Goal: Task Accomplishment & Management: Complete application form

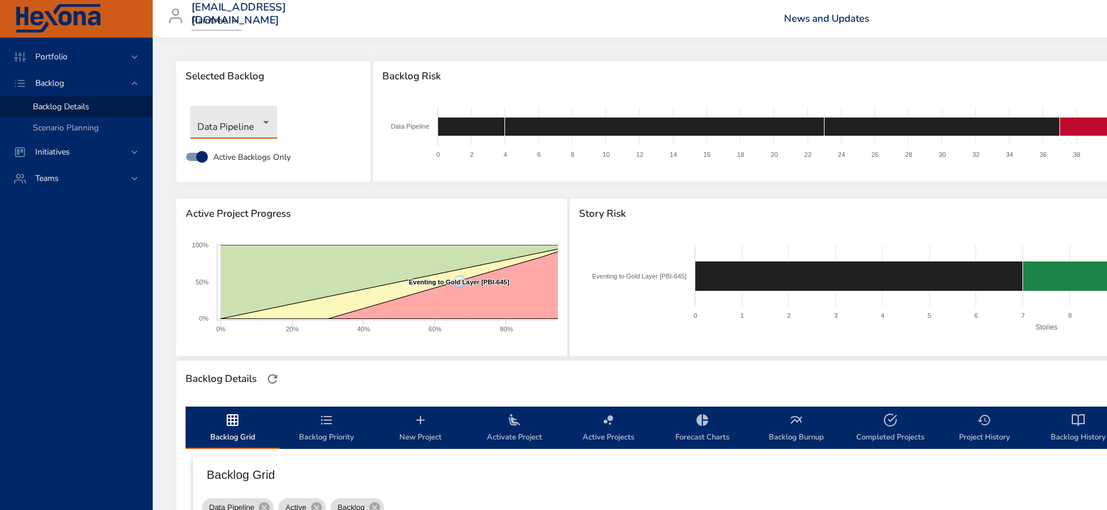
click at [247, 133] on body "Portfolio Backlog Backlog Details Scenario Planning Initiatives Teams [EMAIL_AD…" at bounding box center [553, 255] width 1107 height 510
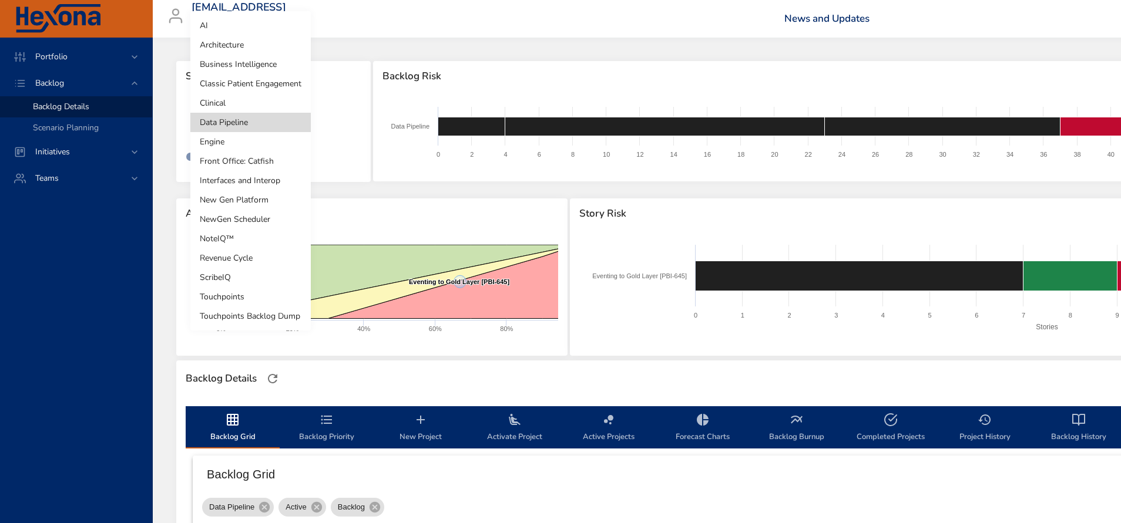
click at [251, 65] on li "Business Intelligence" at bounding box center [250, 64] width 120 height 19
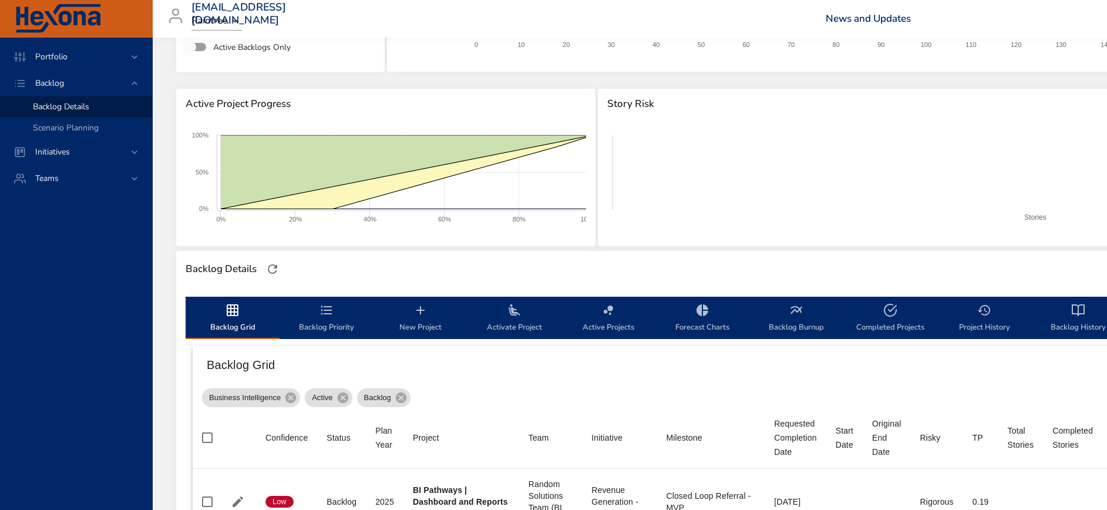
scroll to position [264, 0]
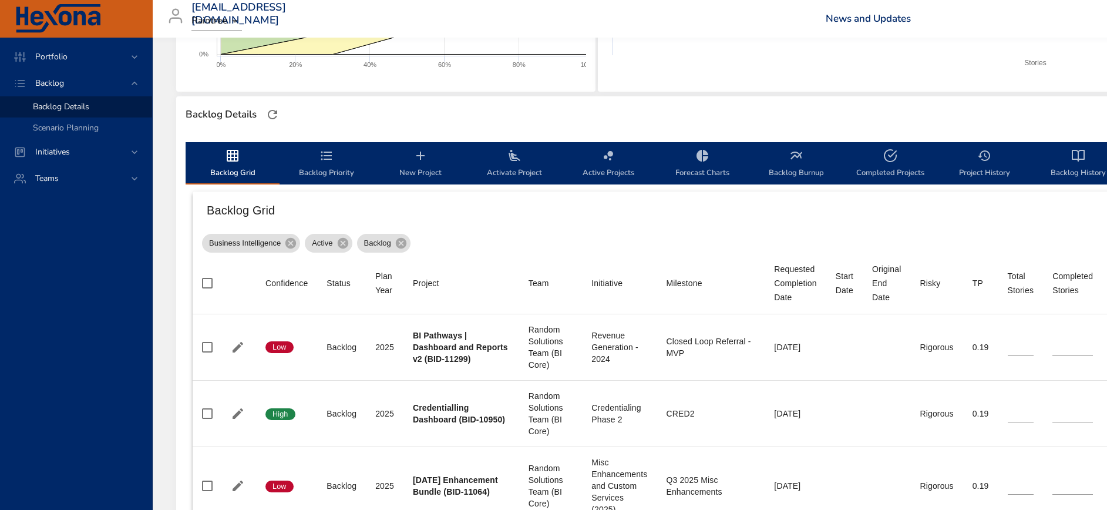
click at [421, 159] on icon "backlog-tab" at bounding box center [420, 156] width 8 height 8
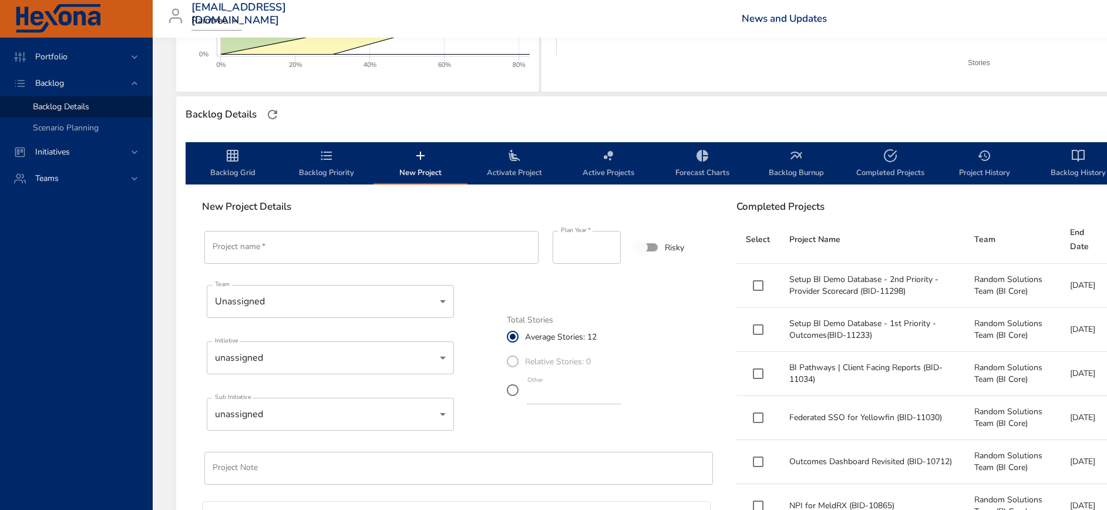
click at [263, 244] on input "Project name   *" at bounding box center [371, 247] width 334 height 33
paste input "**********"
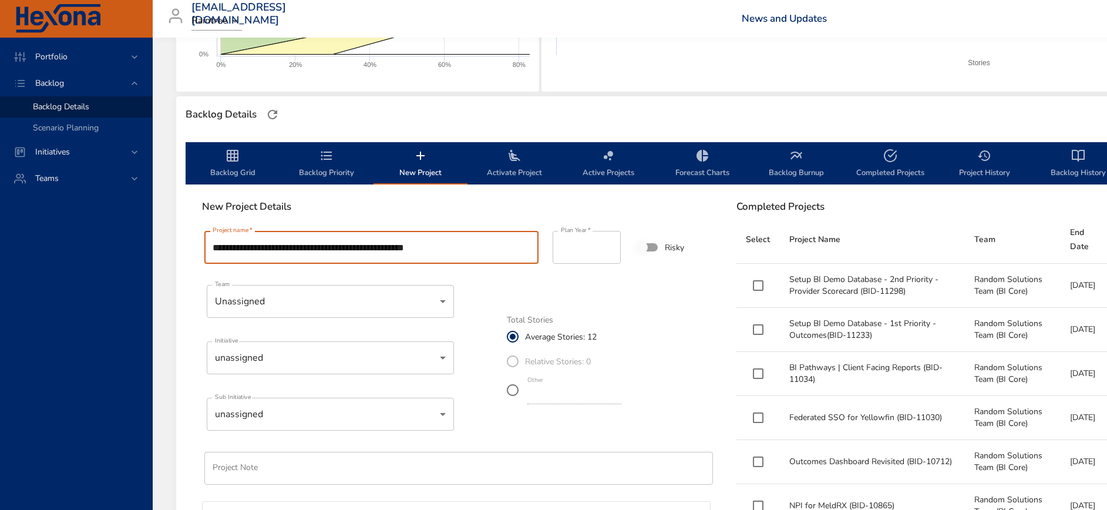
type input "**********"
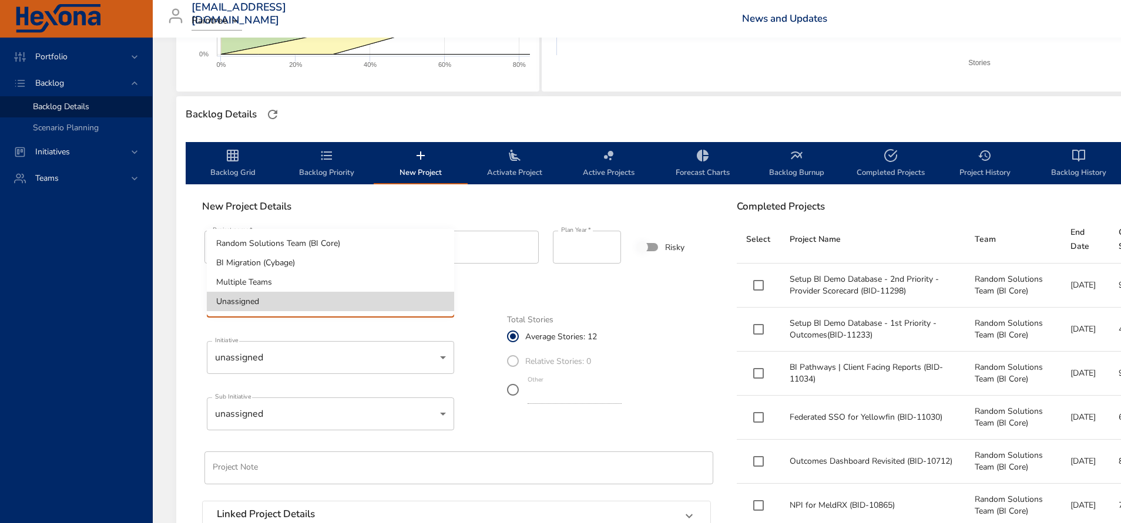
click at [348, 239] on li "Random Solutions Team (BI Core)" at bounding box center [330, 243] width 247 height 19
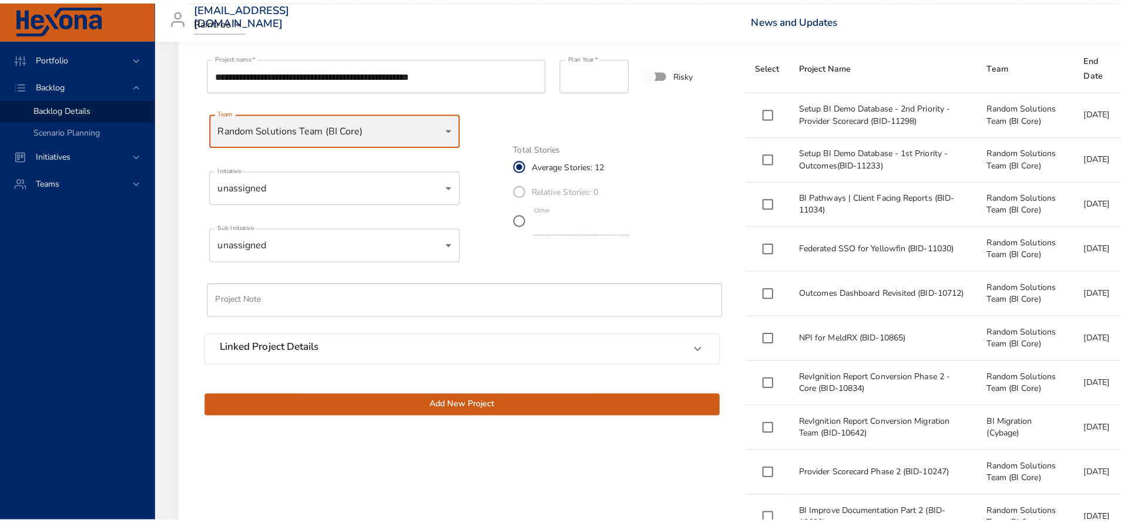
scroll to position [440, 0]
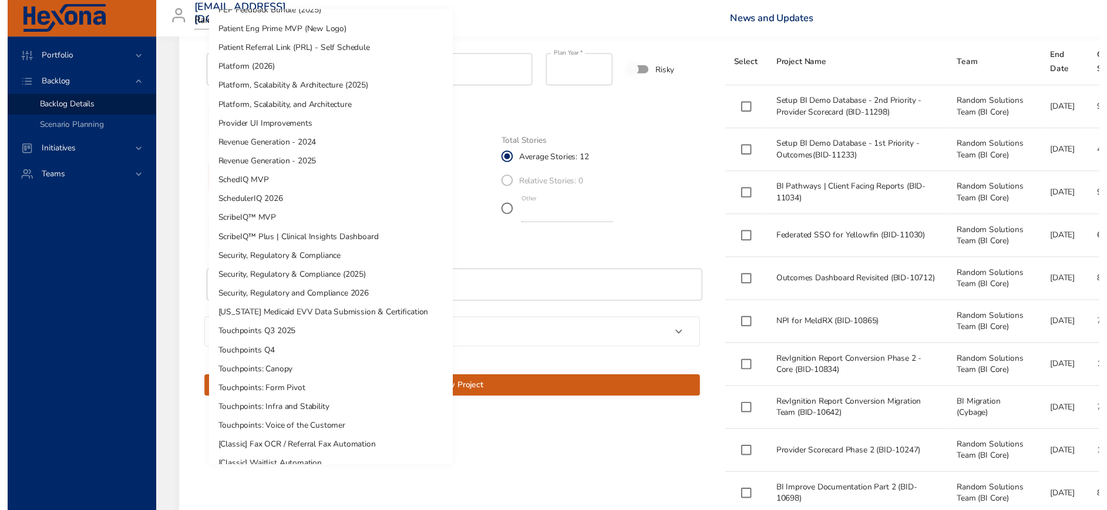
scroll to position [647, 0]
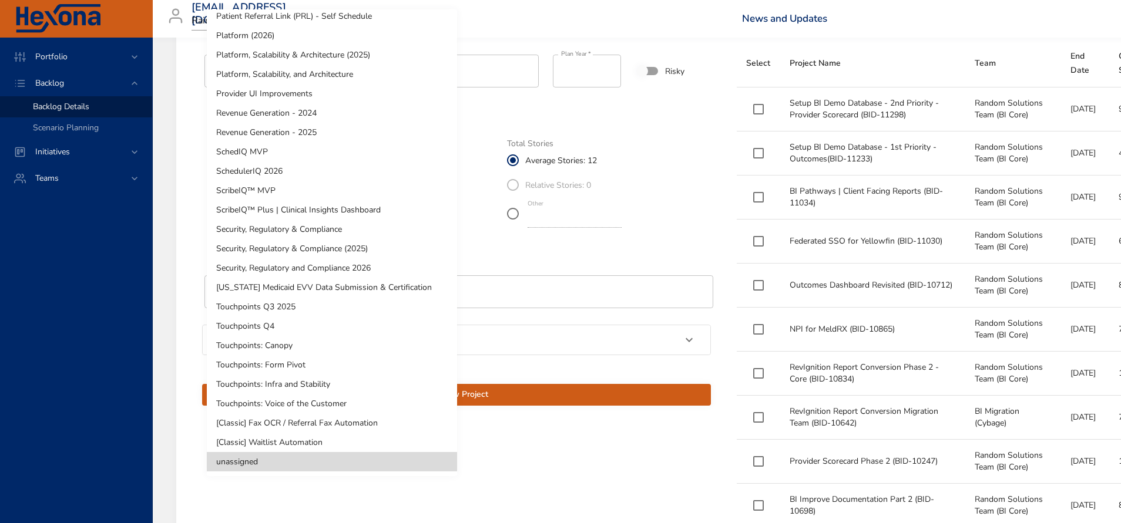
click at [515, 431] on div at bounding box center [560, 261] width 1121 height 523
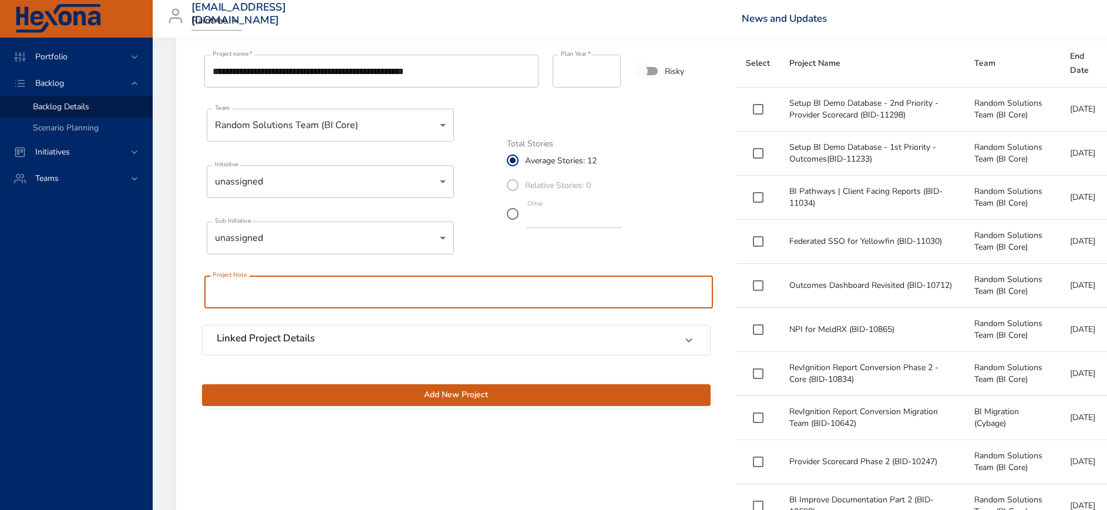
click at [321, 294] on input "text" at bounding box center [458, 291] width 509 height 33
click at [295, 285] on input "text" at bounding box center [458, 291] width 509 height 33
paste input "**********"
drag, startPoint x: 378, startPoint y: 291, endPoint x: -4, endPoint y: 247, distance: 384.3
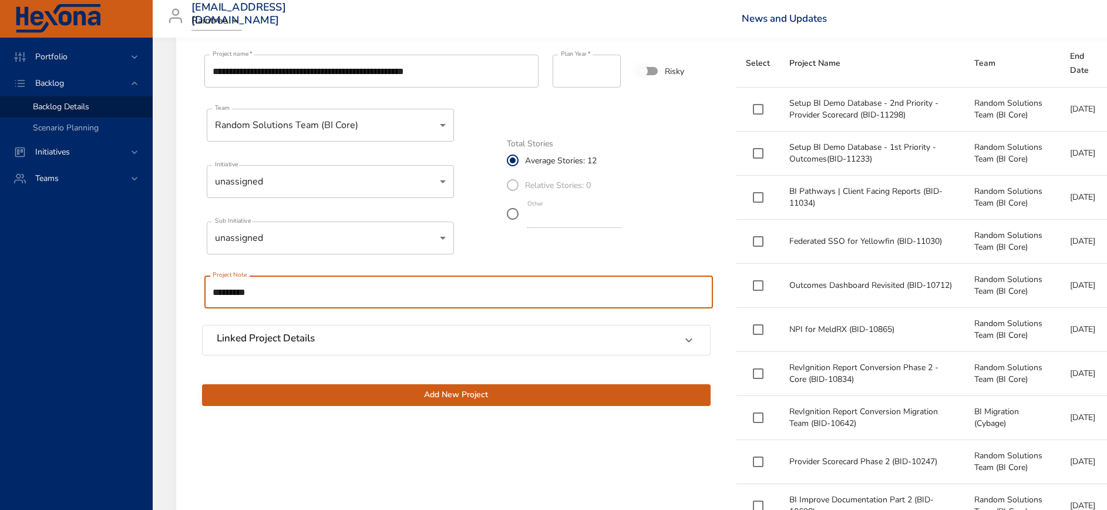
scroll to position [352, 0]
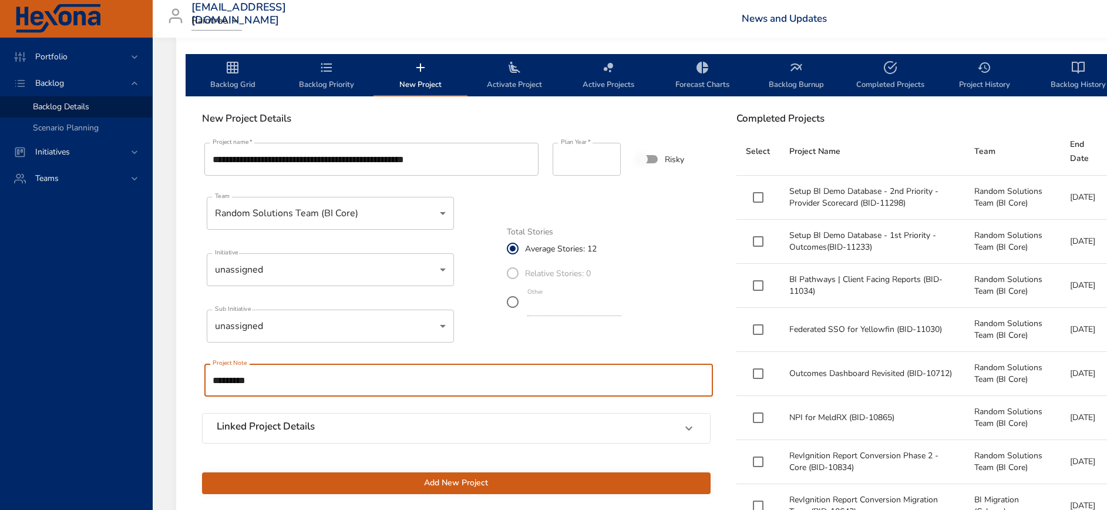
type input "*********"
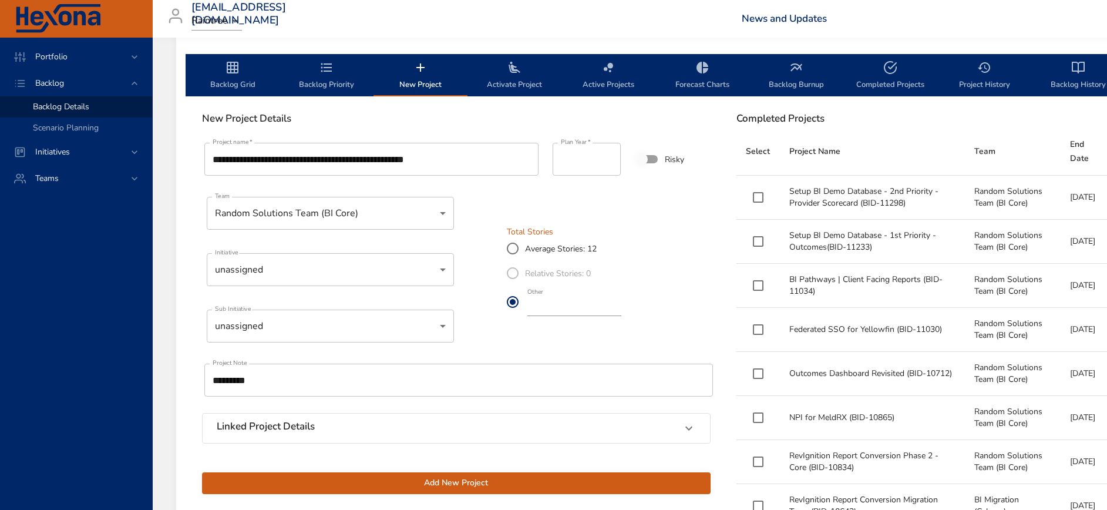
click at [507, 301] on label "Other **" at bounding box center [561, 301] width 123 height 33
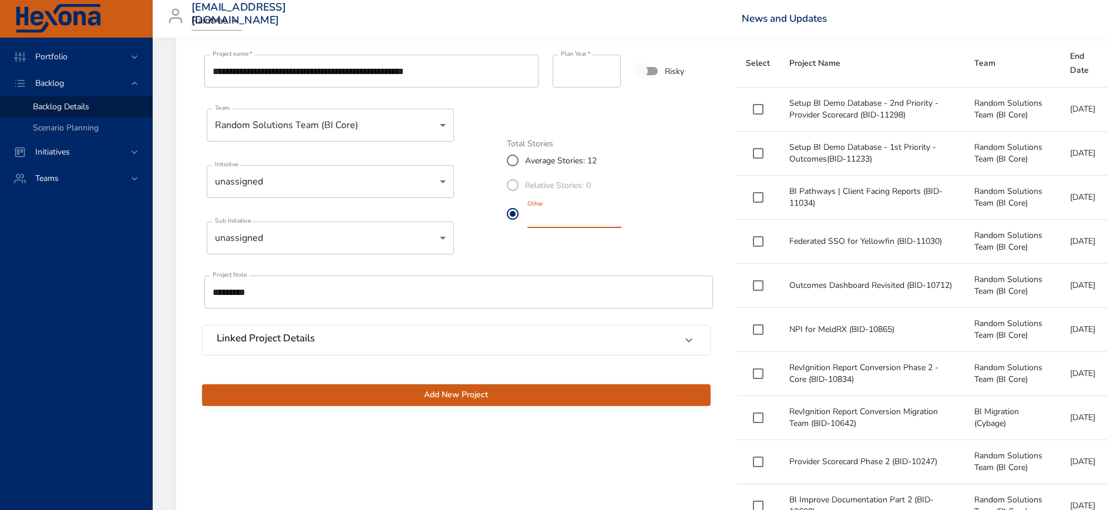
scroll to position [176, 0]
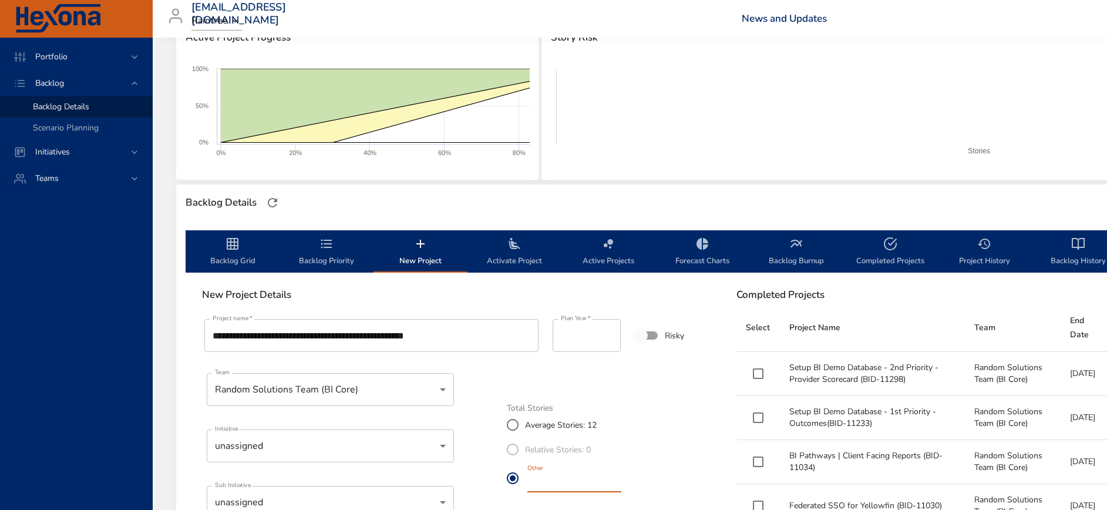
type input "*"
click at [493, 331] on input "**********" at bounding box center [371, 335] width 334 height 33
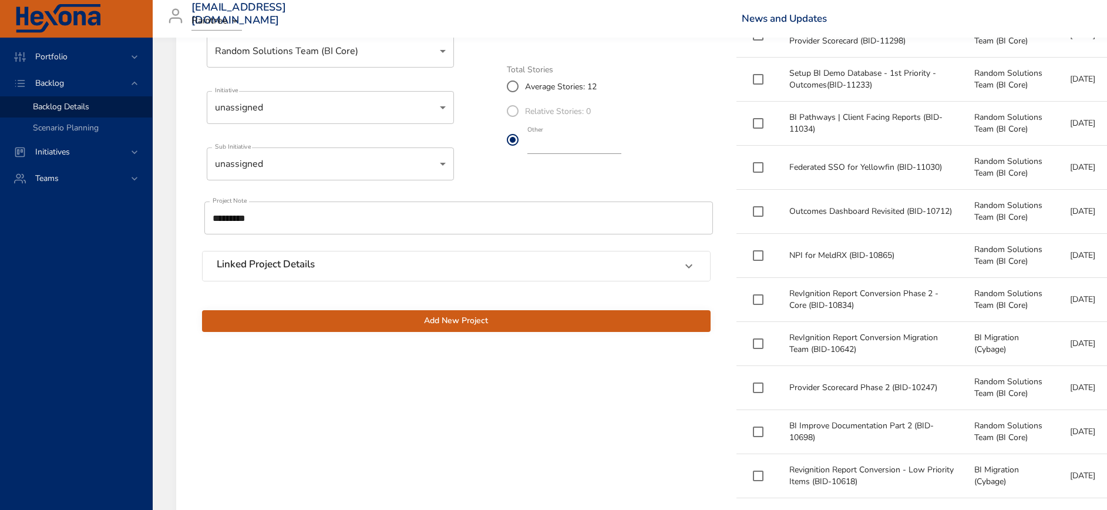
scroll to position [529, 0]
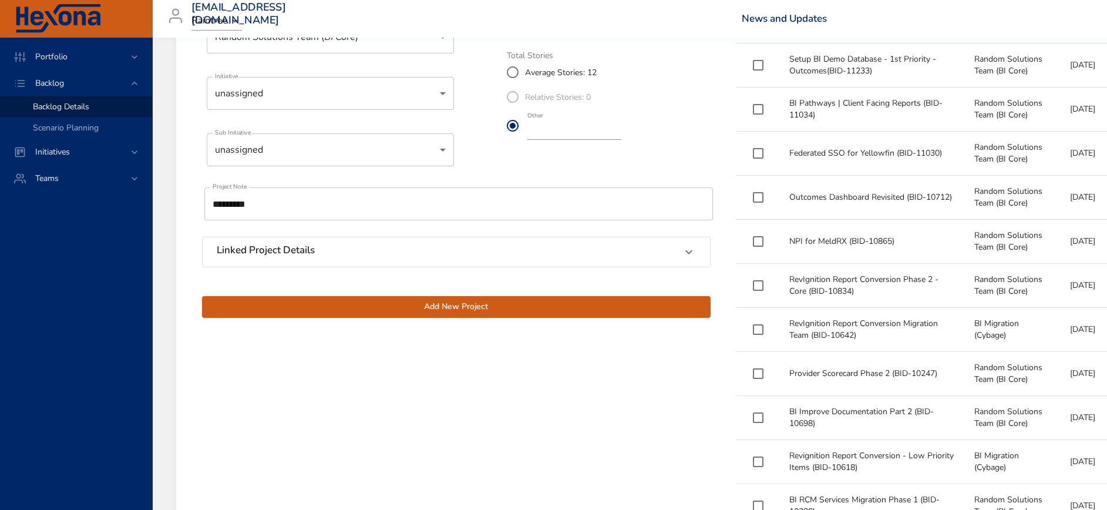
type input "**********"
click at [451, 311] on span "Add New Project" at bounding box center [456, 307] width 490 height 15
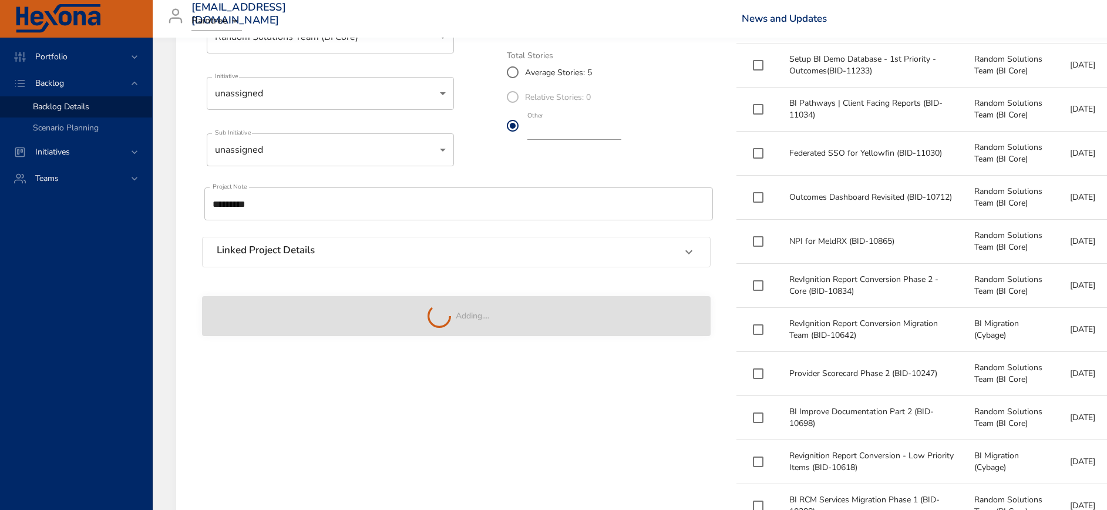
type input "**"
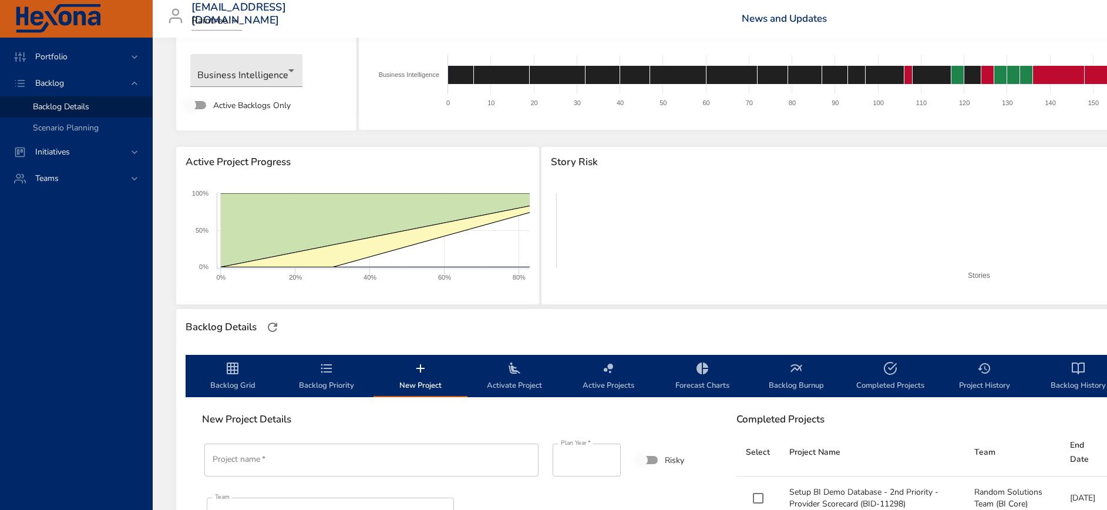
scroll to position [0, 0]
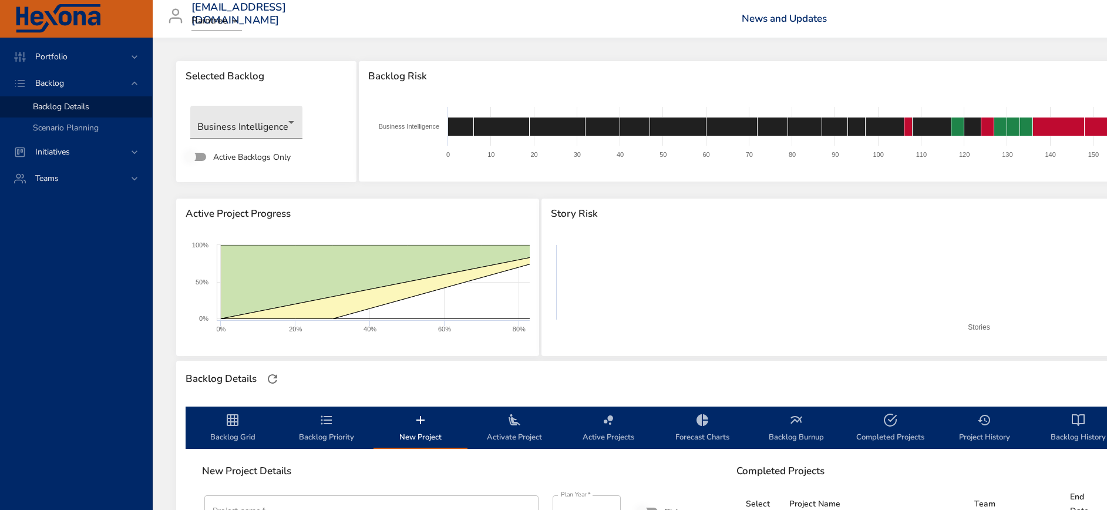
click at [426, 416] on icon "backlog-tab" at bounding box center [420, 420] width 14 height 14
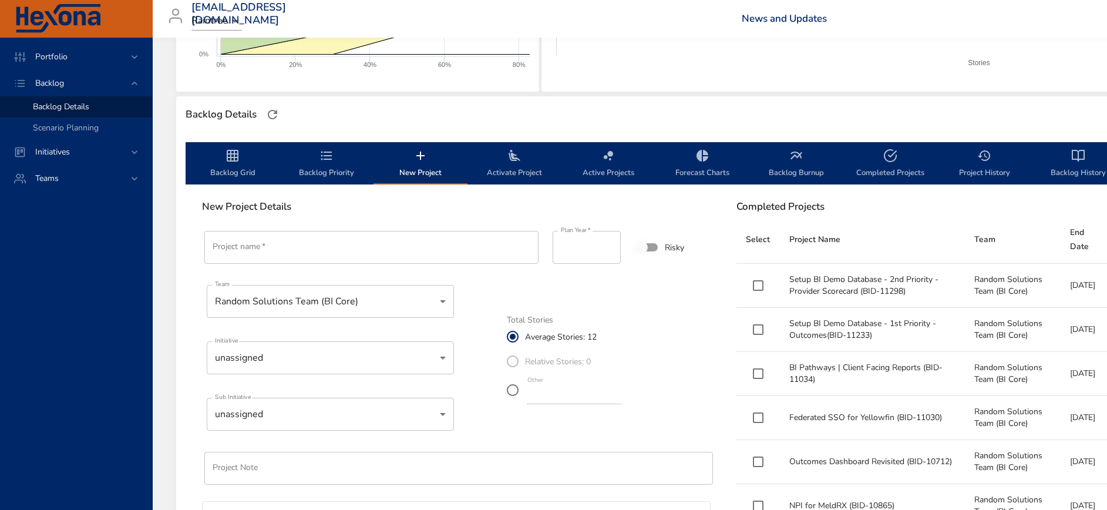
click at [307, 243] on input "Project name   *" at bounding box center [371, 247] width 334 height 33
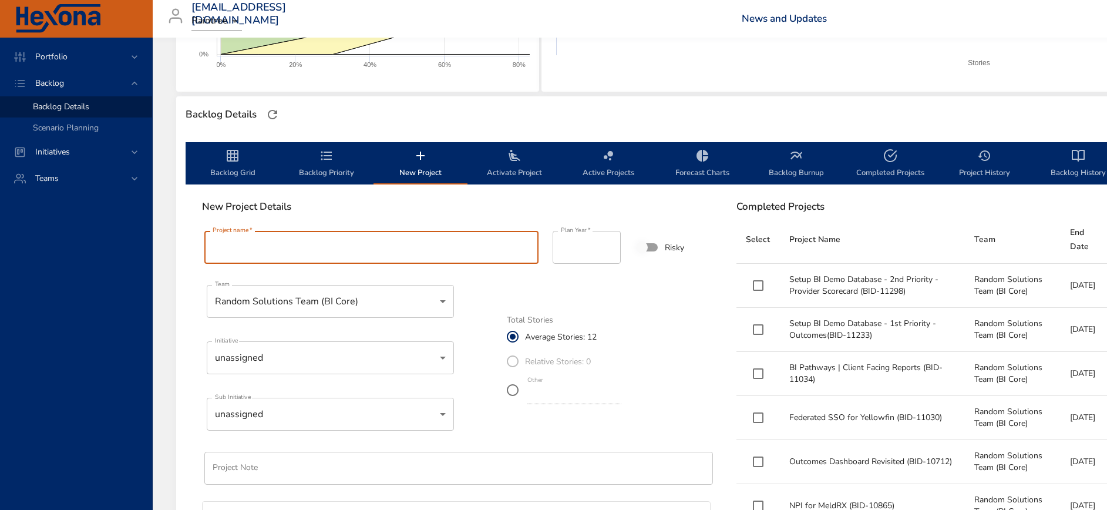
paste input "**********"
type input "**********"
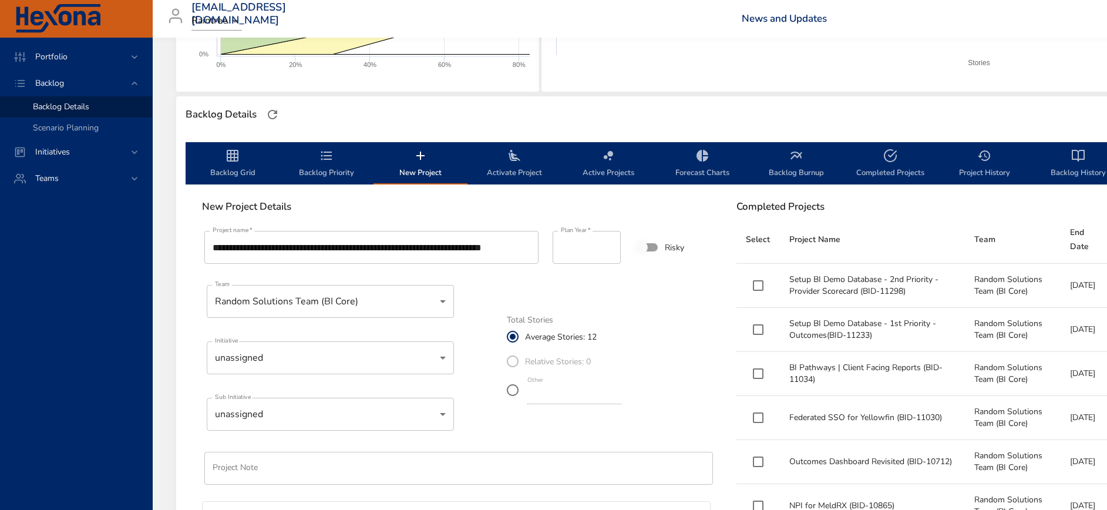
scroll to position [0, 0]
drag, startPoint x: 527, startPoint y: 394, endPoint x: 499, endPoint y: 392, distance: 28.9
click at [499, 392] on div "**********" at bounding box center [456, 405] width 523 height 368
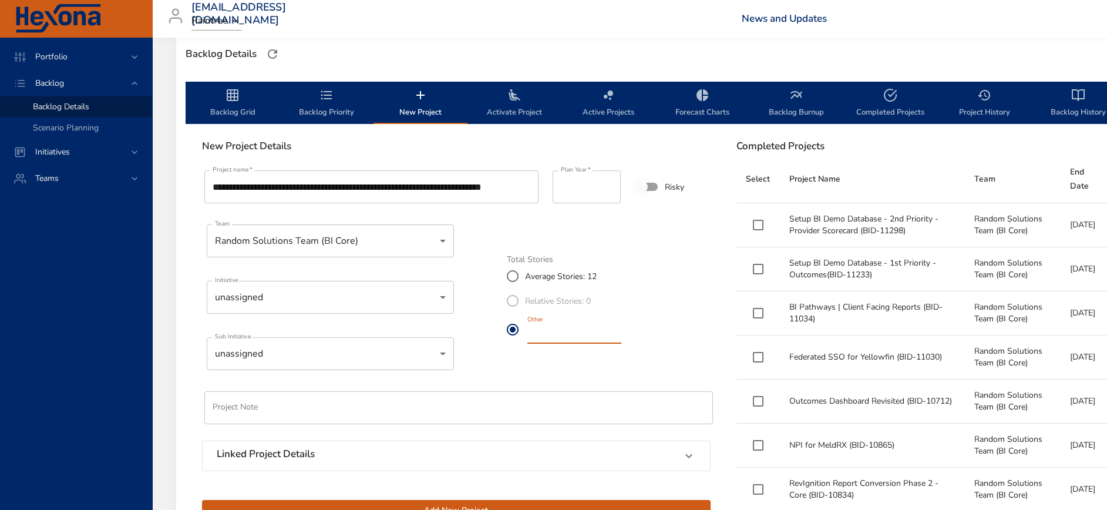
scroll to position [352, 0]
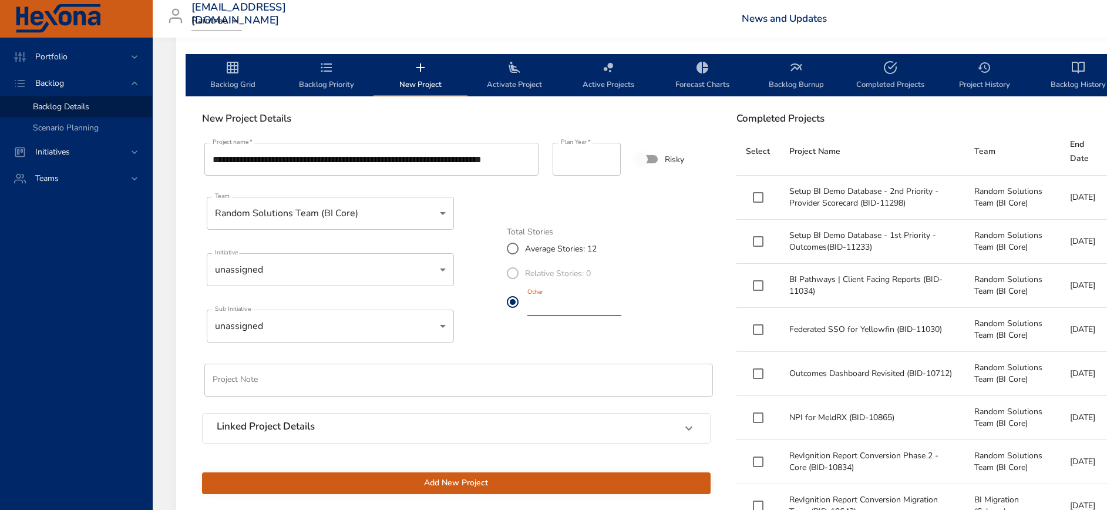
type input "*"
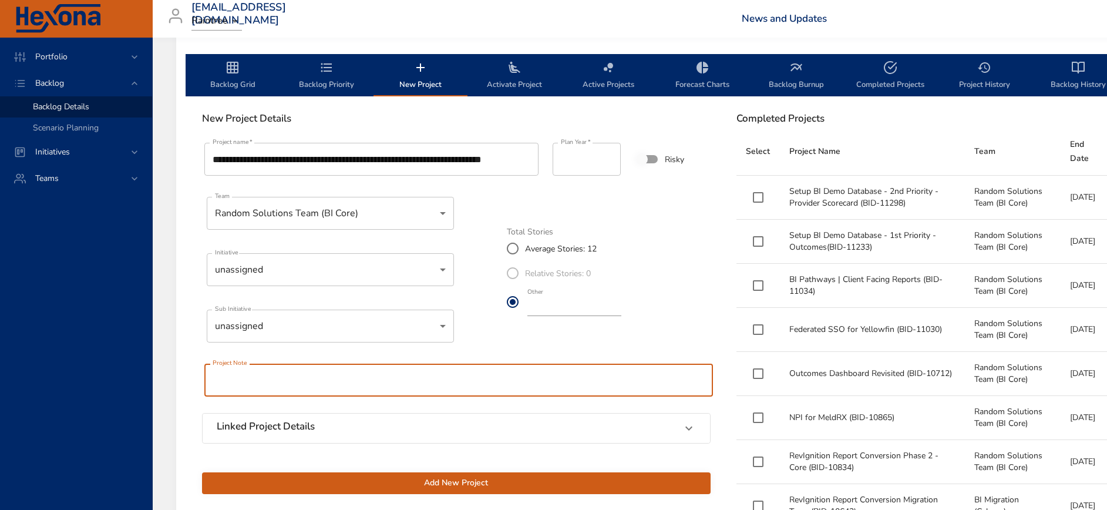
click at [360, 381] on input "text" at bounding box center [458, 380] width 509 height 33
type input "*********"
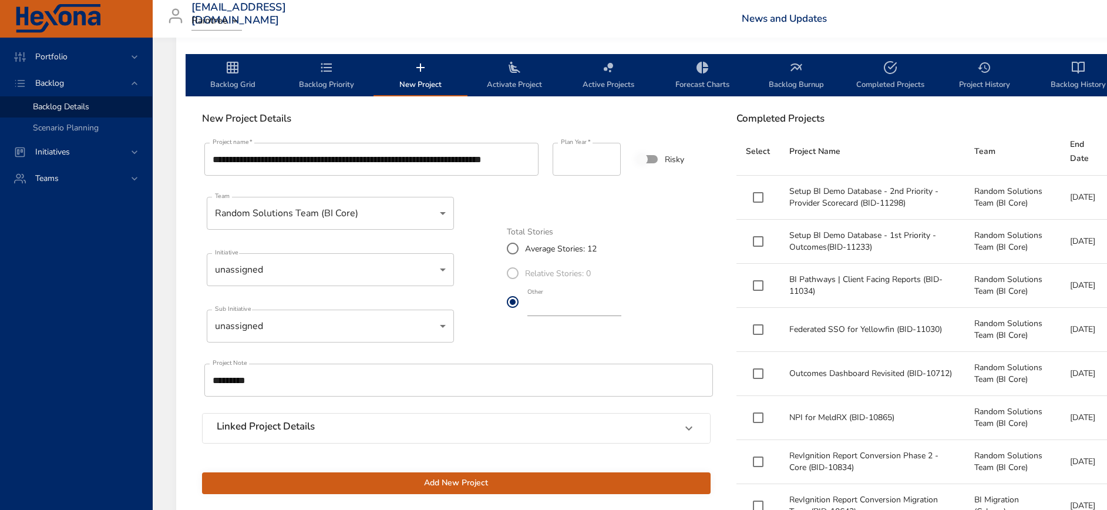
click at [374, 429] on div "Linked Project Details" at bounding box center [446, 427] width 458 height 15
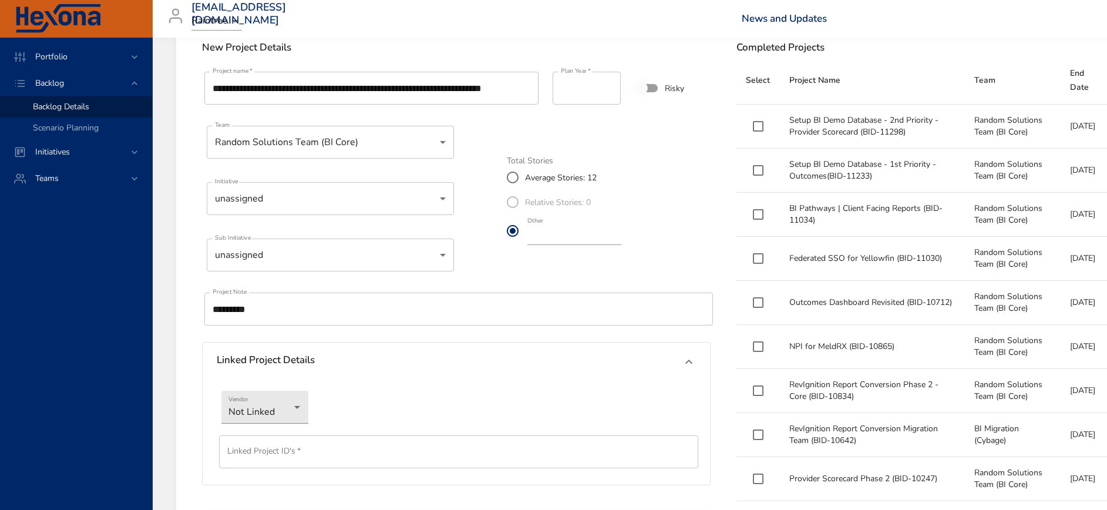
scroll to position [529, 0]
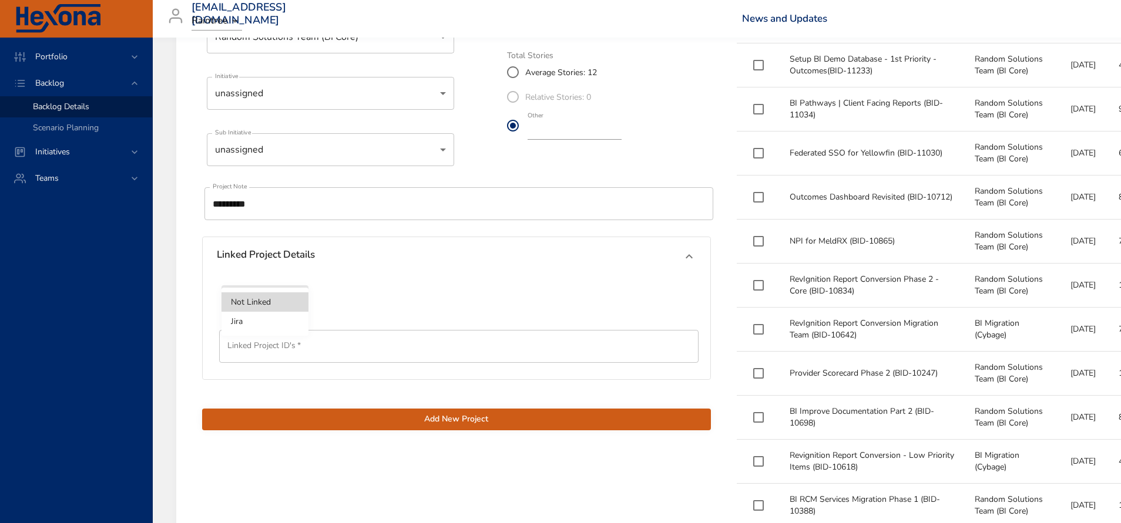
click at [260, 324] on li "Jira" at bounding box center [264, 321] width 87 height 19
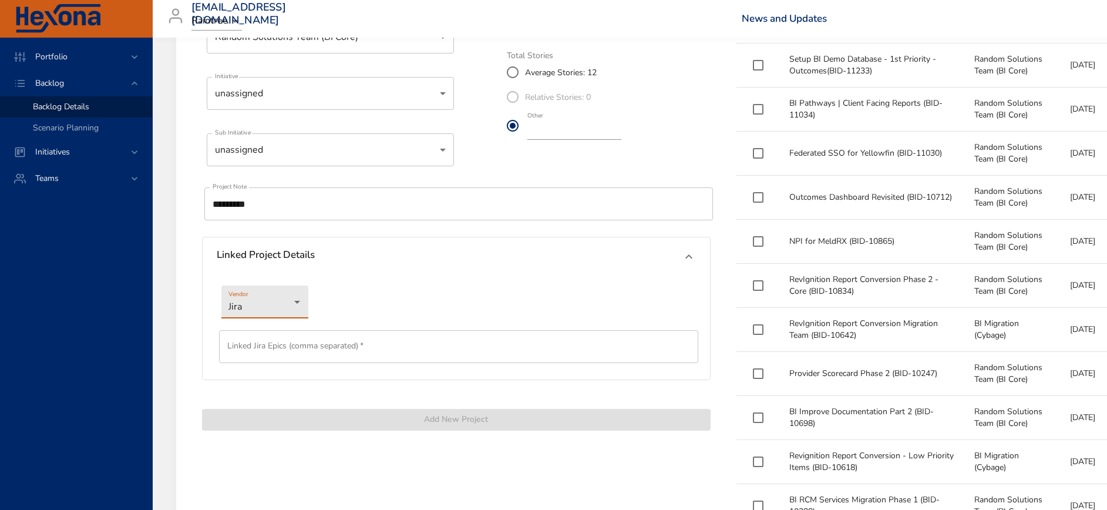
click at [262, 348] on input "text" at bounding box center [458, 346] width 479 height 33
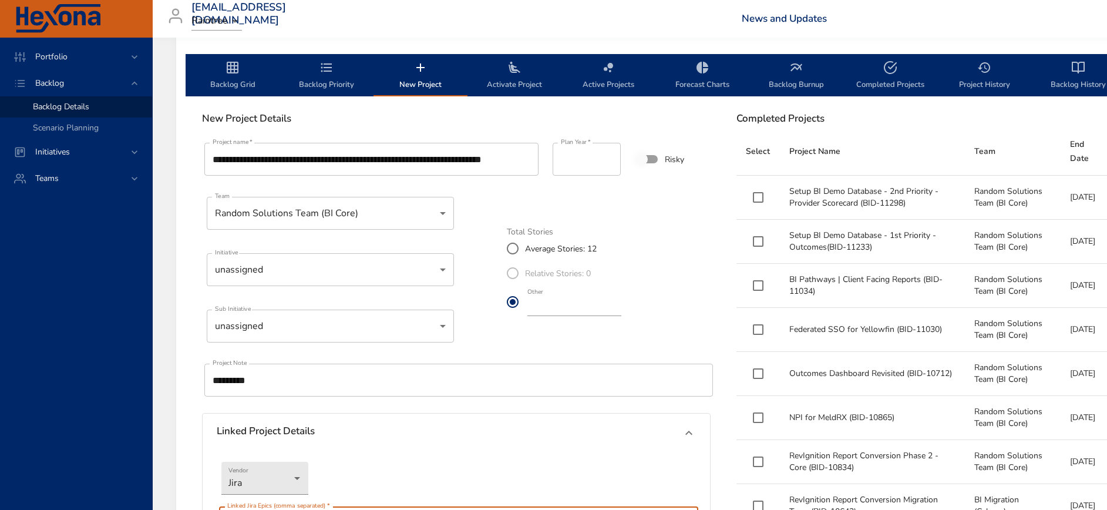
scroll to position [264, 0]
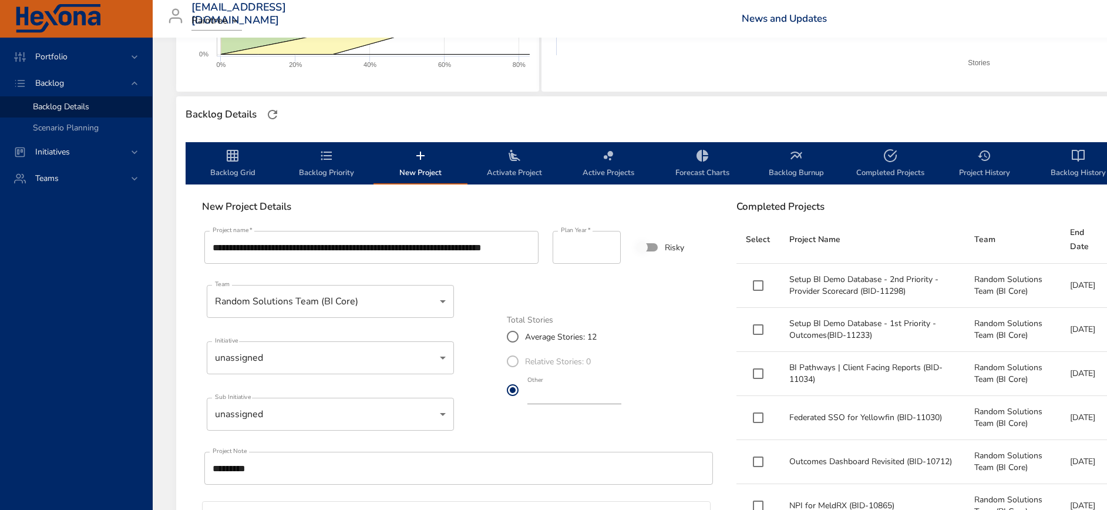
type input "*********"
drag, startPoint x: 501, startPoint y: 247, endPoint x: 622, endPoint y: 255, distance: 121.3
click at [622, 255] on div "**********" at bounding box center [456, 461] width 523 height 480
click at [383, 250] on input "**********" at bounding box center [371, 247] width 334 height 33
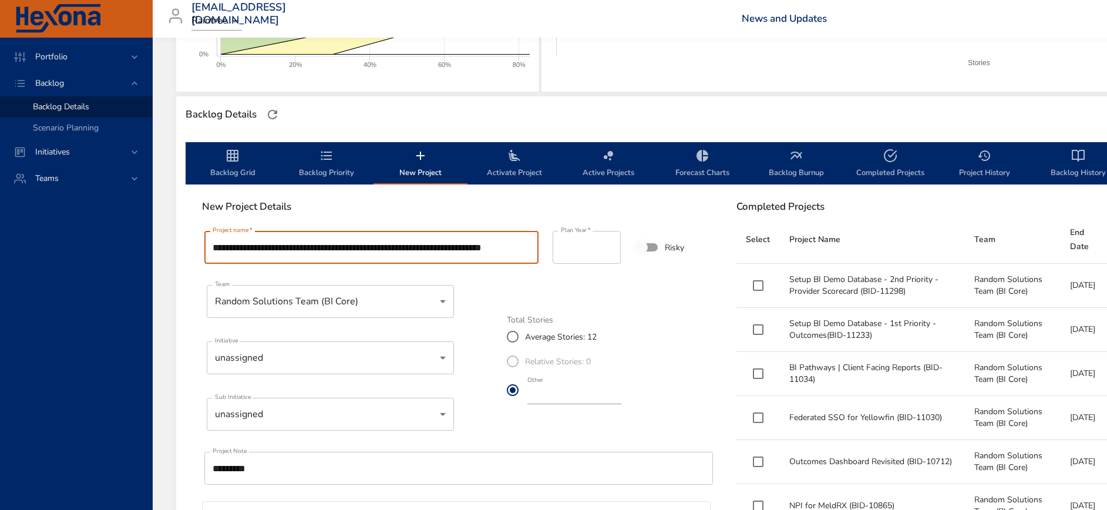
scroll to position [0, 0]
drag, startPoint x: 410, startPoint y: 244, endPoint x: 120, endPoint y: 237, distance: 290.2
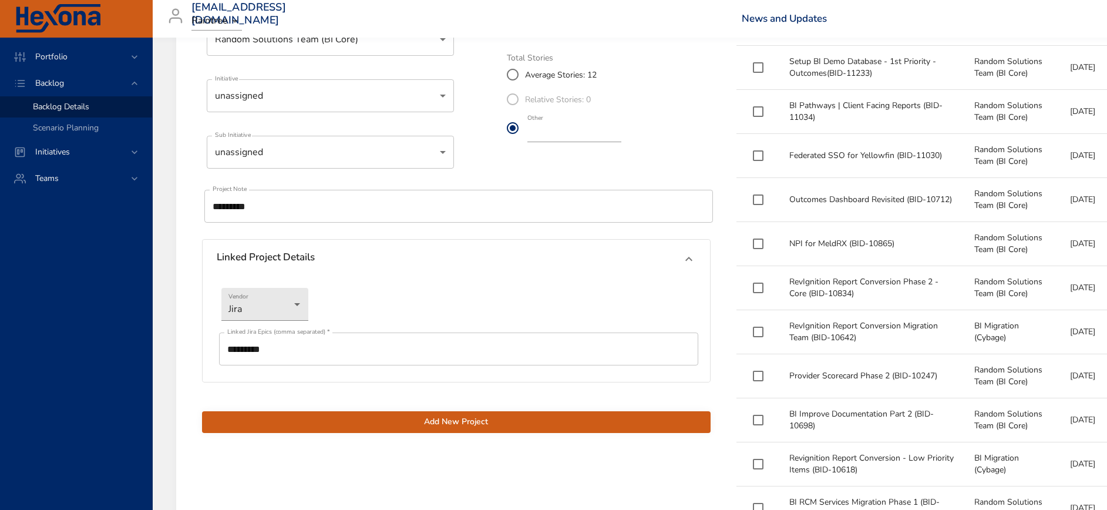
scroll to position [529, 0]
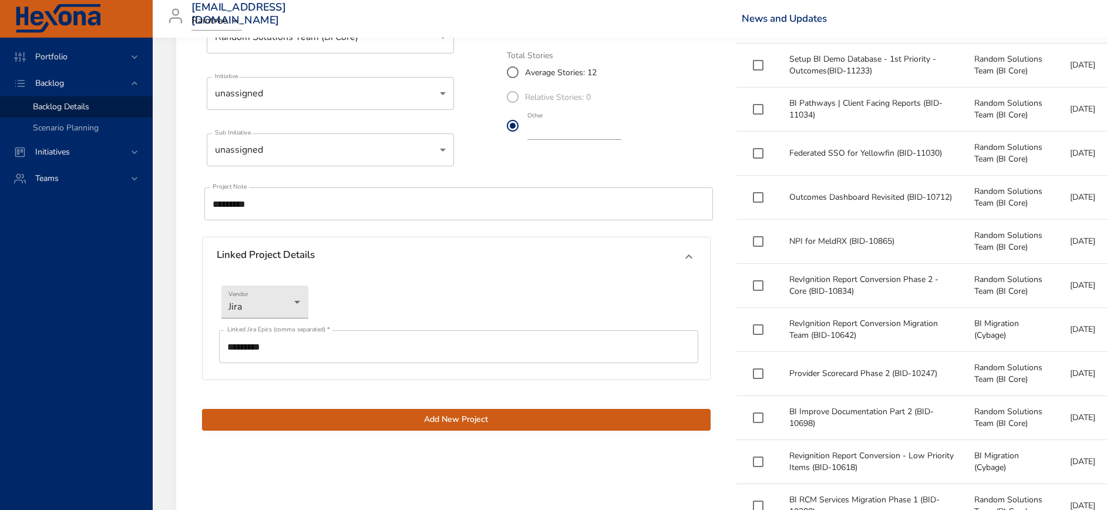
click at [429, 420] on span "Add New Project" at bounding box center [456, 419] width 490 height 15
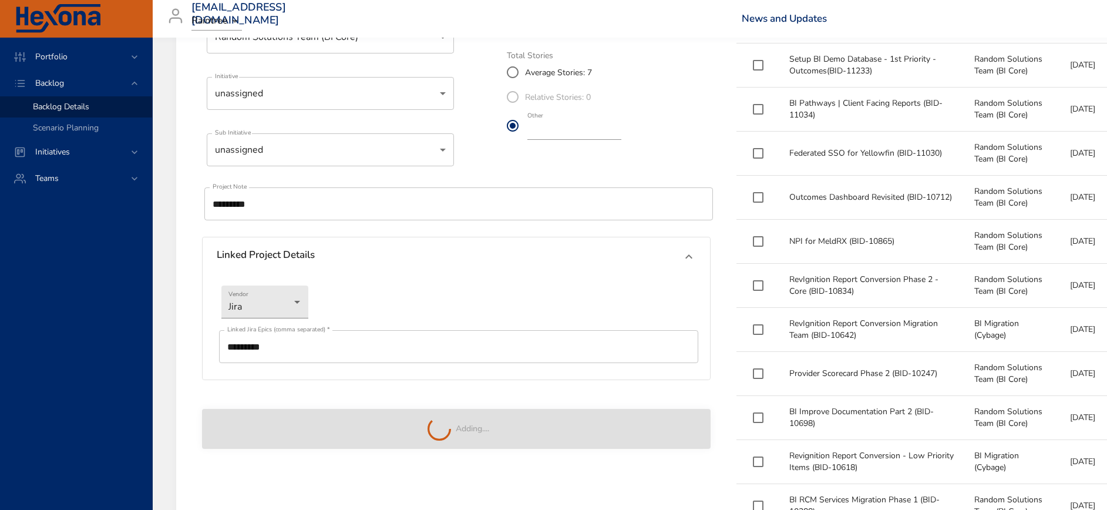
type input "**"
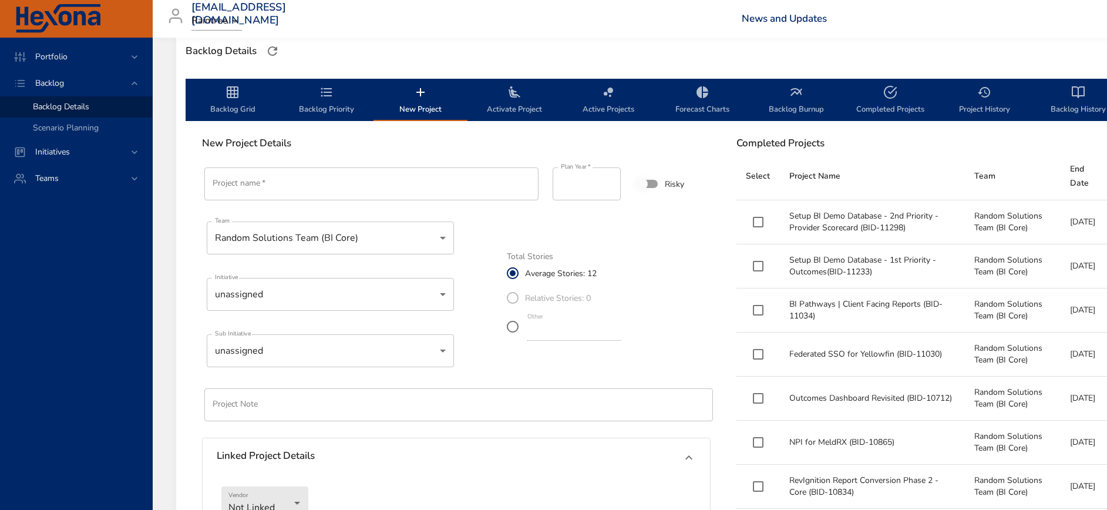
scroll to position [176, 0]
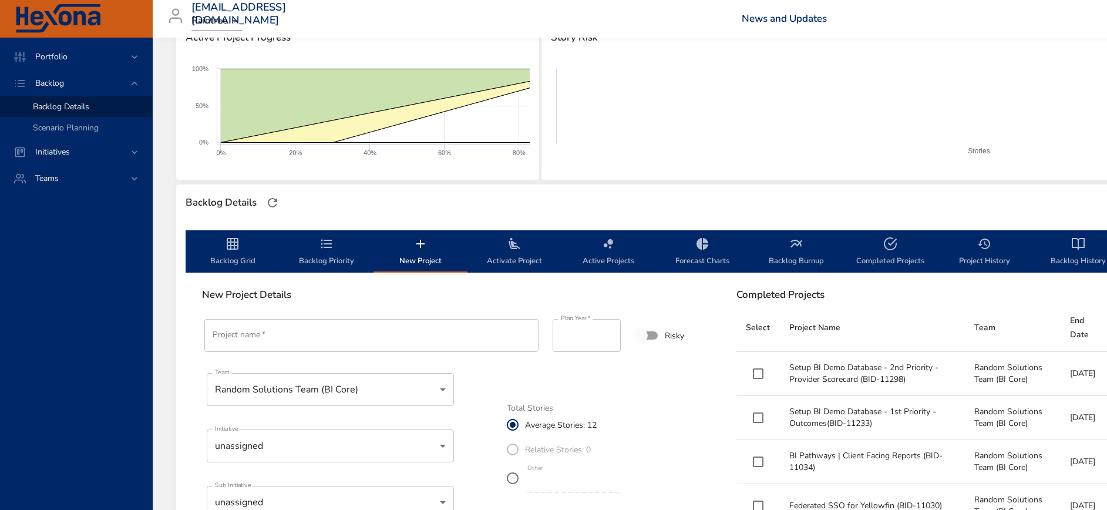
click at [308, 241] on span "Backlog Priority" at bounding box center [327, 252] width 80 height 31
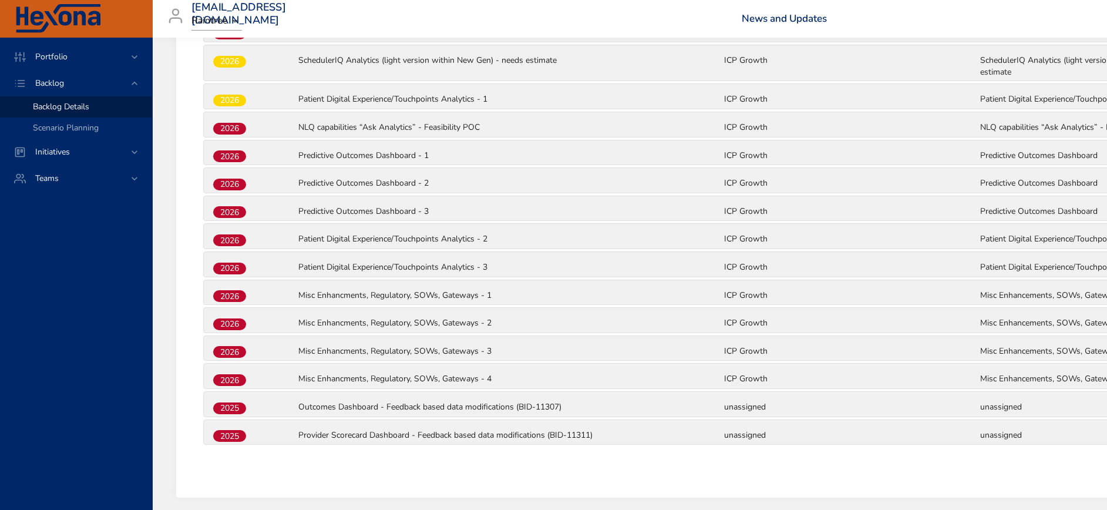
scroll to position [920, 0]
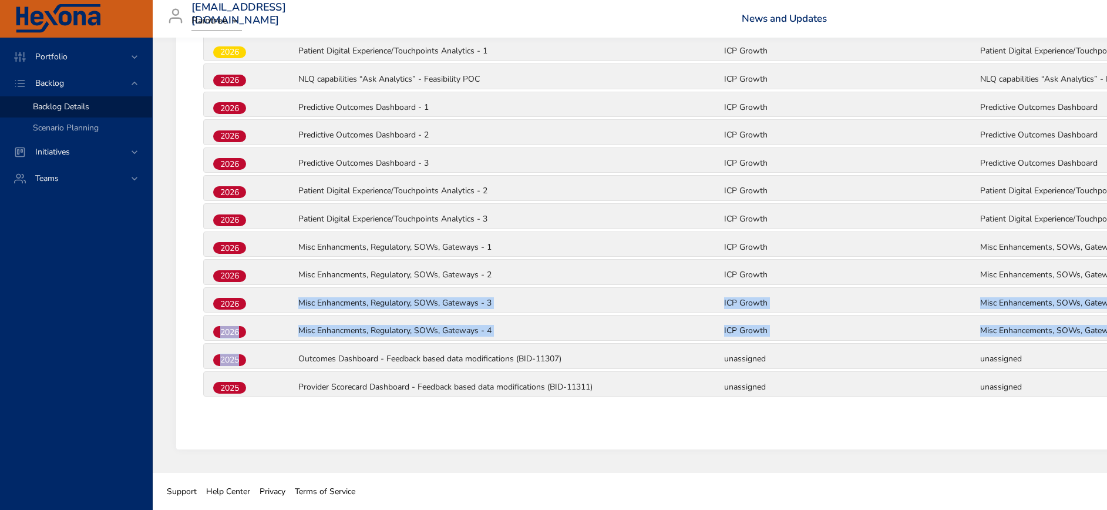
drag, startPoint x: 265, startPoint y: 356, endPoint x: 269, endPoint y: 290, distance: 66.5
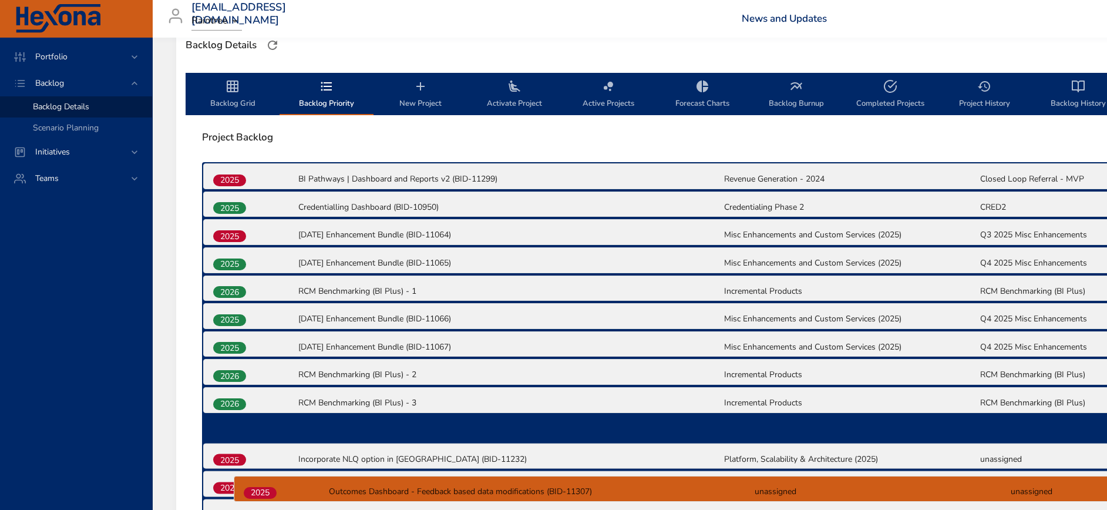
scroll to position [374, 0]
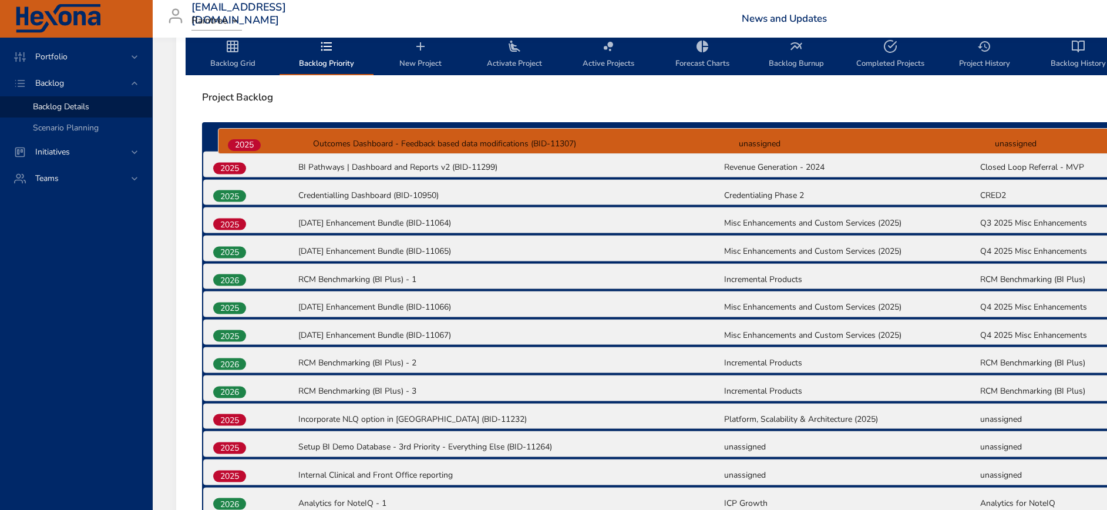
drag, startPoint x: 269, startPoint y: 290, endPoint x: 247, endPoint y: 140, distance: 151.3
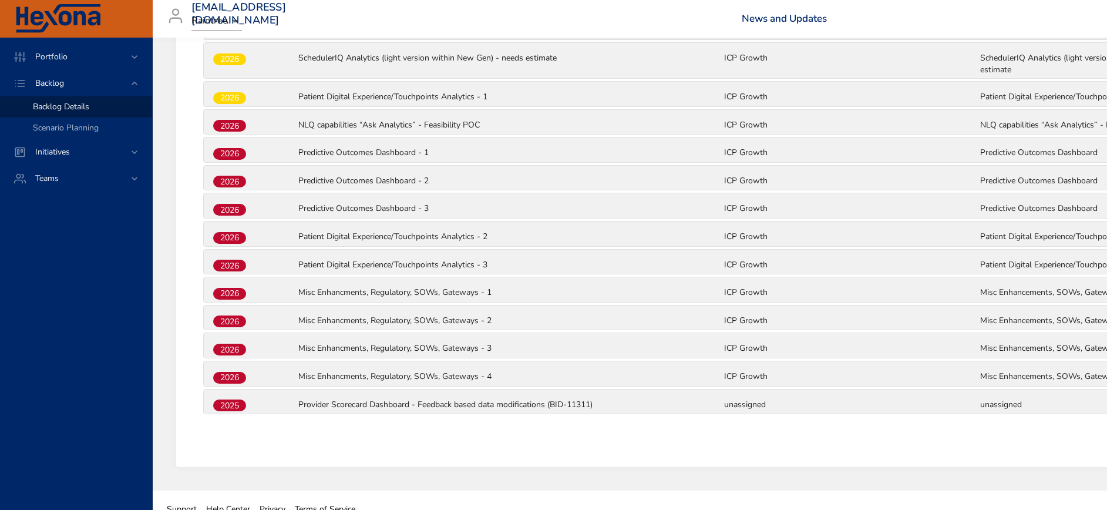
scroll to position [920, 0]
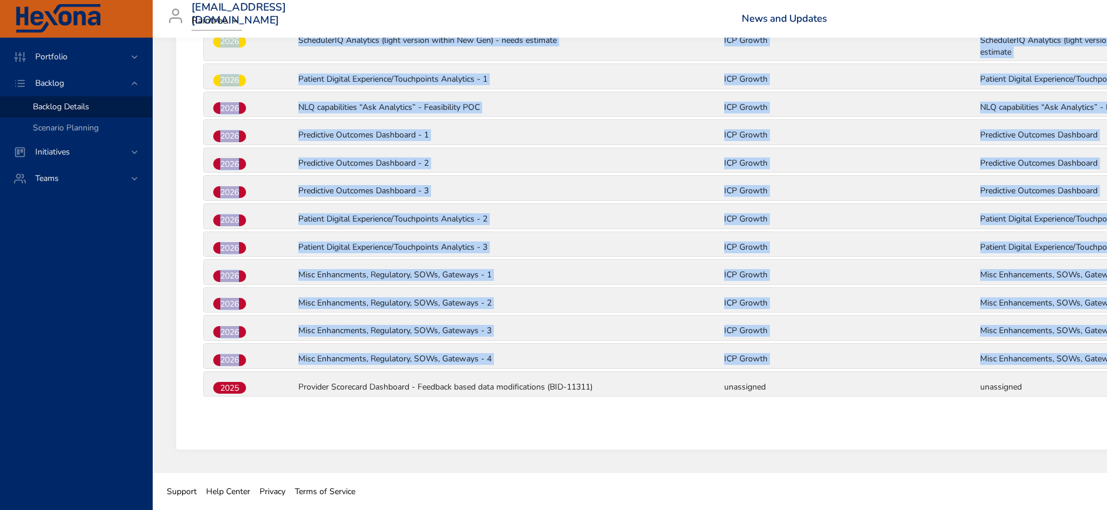
drag, startPoint x: 233, startPoint y: 381, endPoint x: 220, endPoint y: 46, distance: 334.4
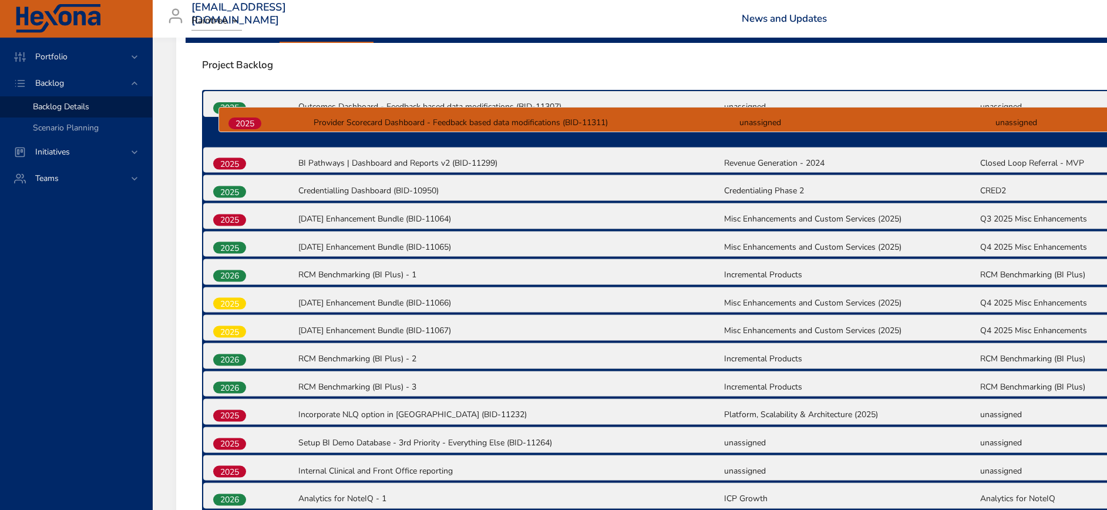
scroll to position [402, 0]
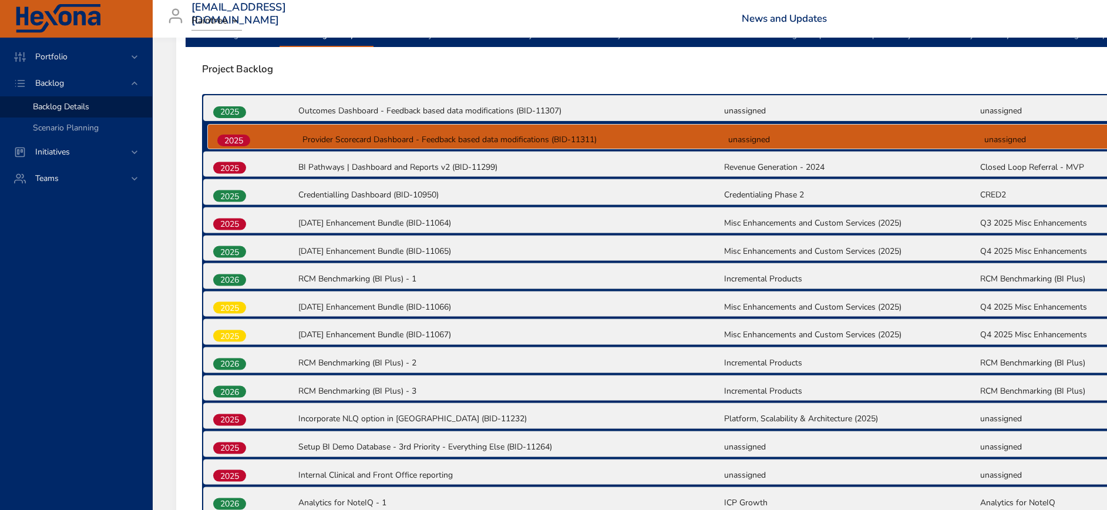
drag, startPoint x: 234, startPoint y: 387, endPoint x: 238, endPoint y: 134, distance: 253.2
click at [238, 134] on div "2025 Outcomes Dashboard - Feedback based data modifications (BID-11307) unassig…" at bounding box center [723, 506] width 1042 height 824
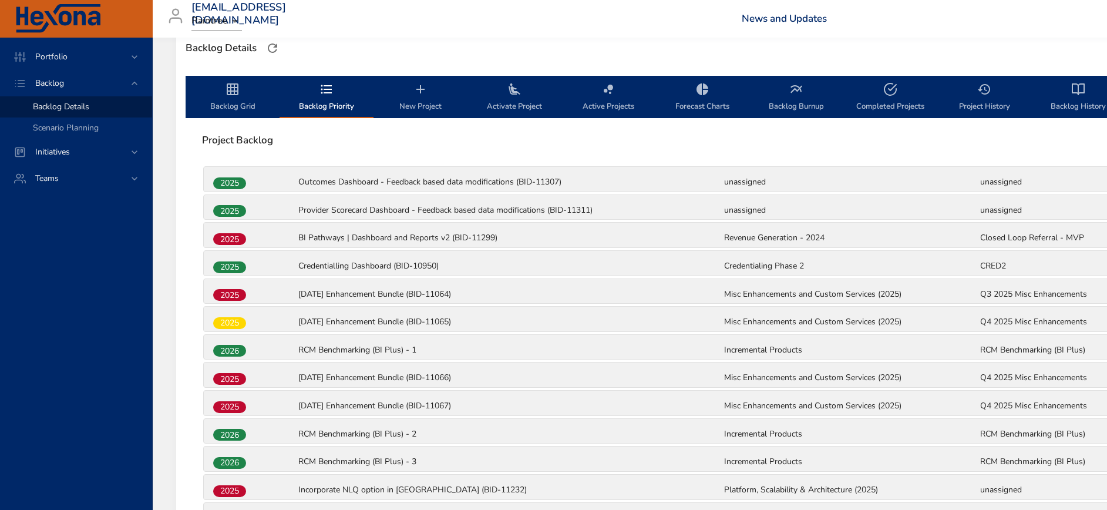
scroll to position [226, 0]
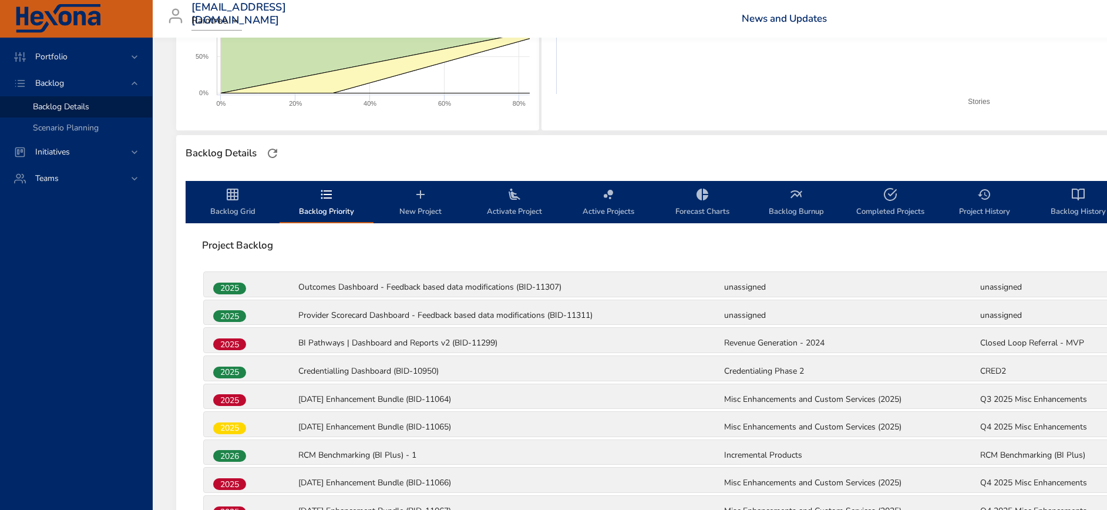
click at [223, 199] on span "Backlog Grid" at bounding box center [233, 202] width 80 height 31
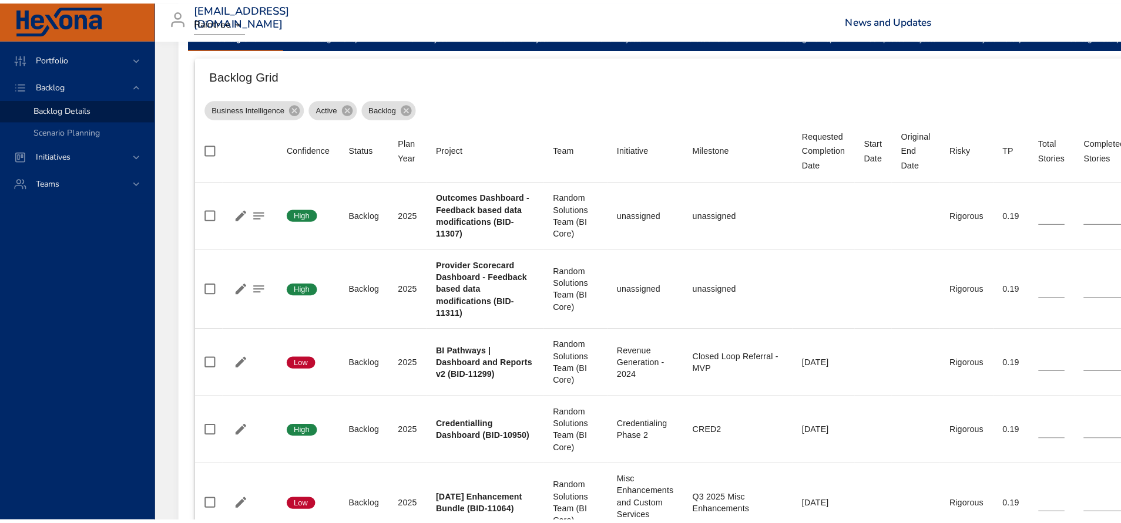
scroll to position [49, 0]
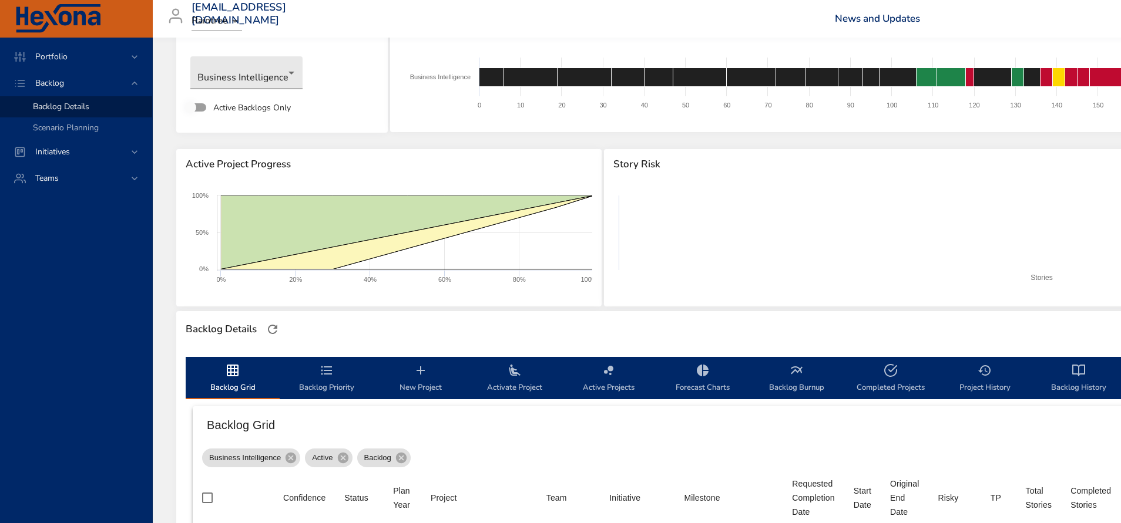
click at [254, 72] on body "Portfolio Backlog Backlog Details Scenario Planning Initiatives Teams [EMAIL_AD…" at bounding box center [560, 212] width 1121 height 523
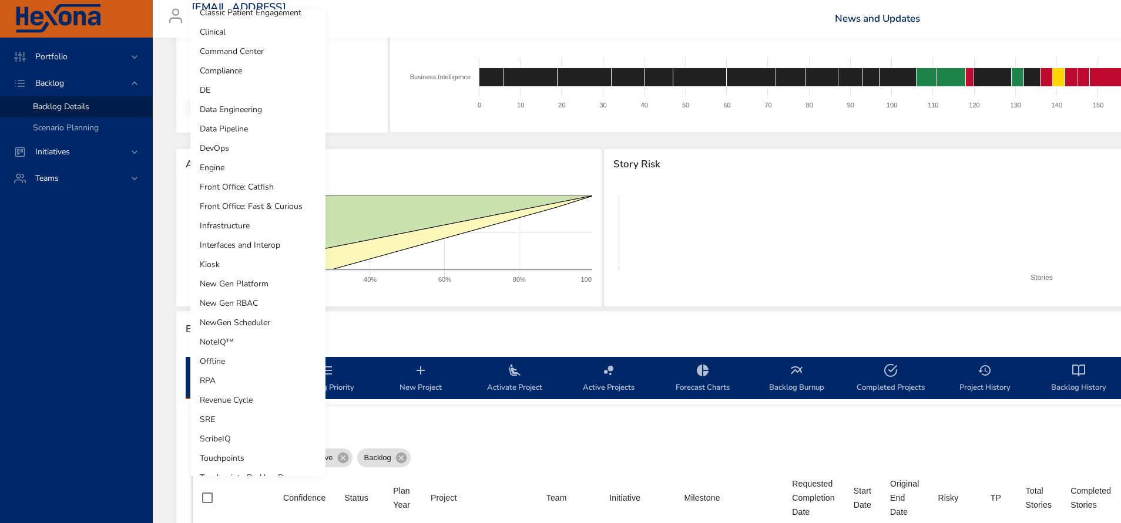
scroll to position [143, 0]
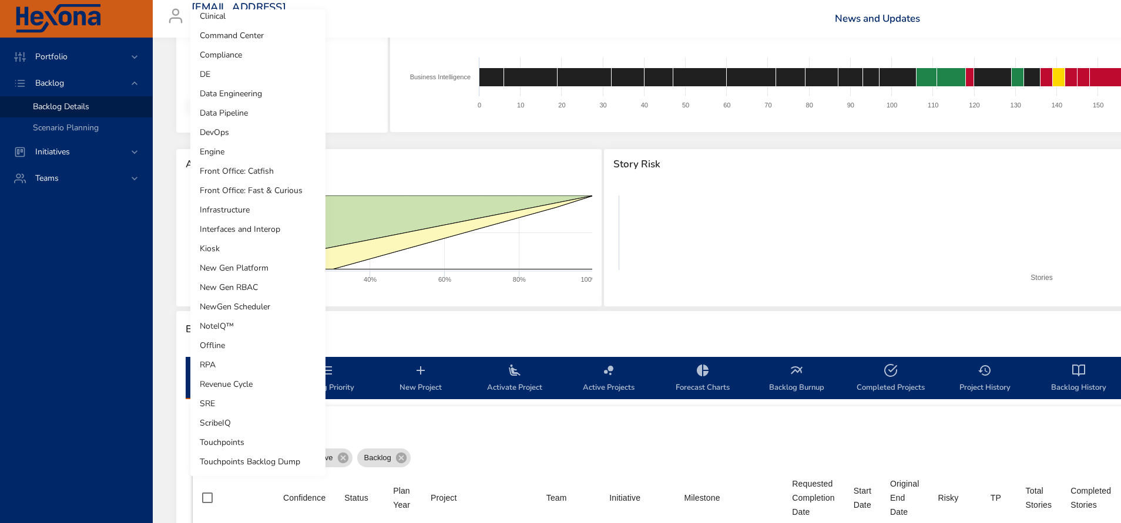
click at [246, 435] on li "Touchpoints" at bounding box center [257, 442] width 135 height 19
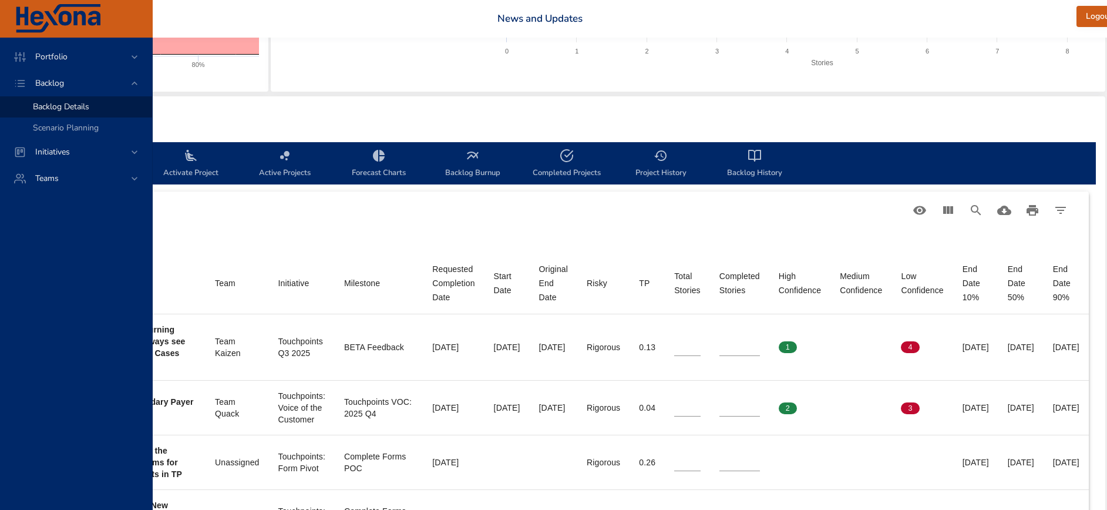
scroll to position [264, 327]
click at [749, 158] on icon "backlog-tab" at bounding box center [752, 156] width 14 height 14
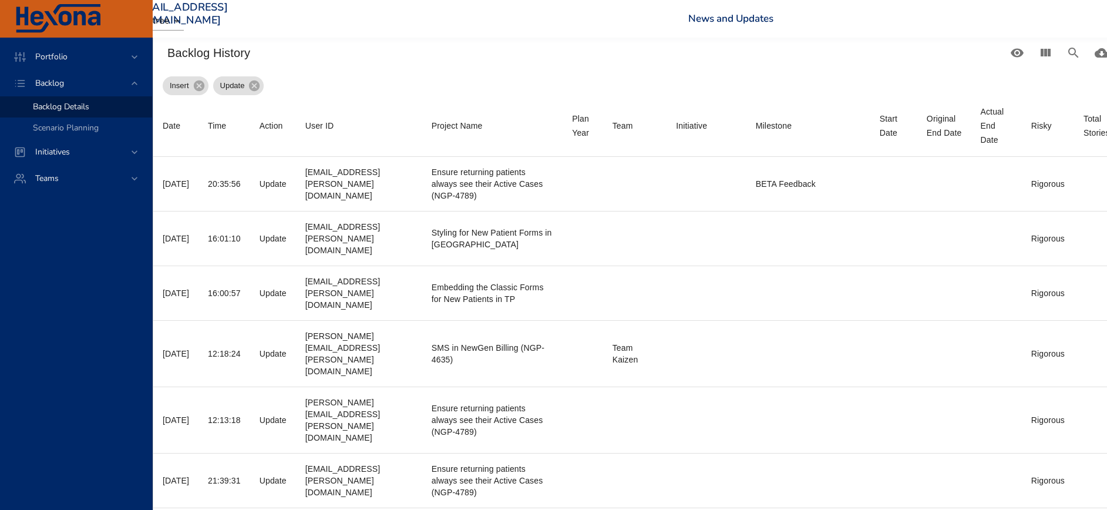
scroll to position [440, 0]
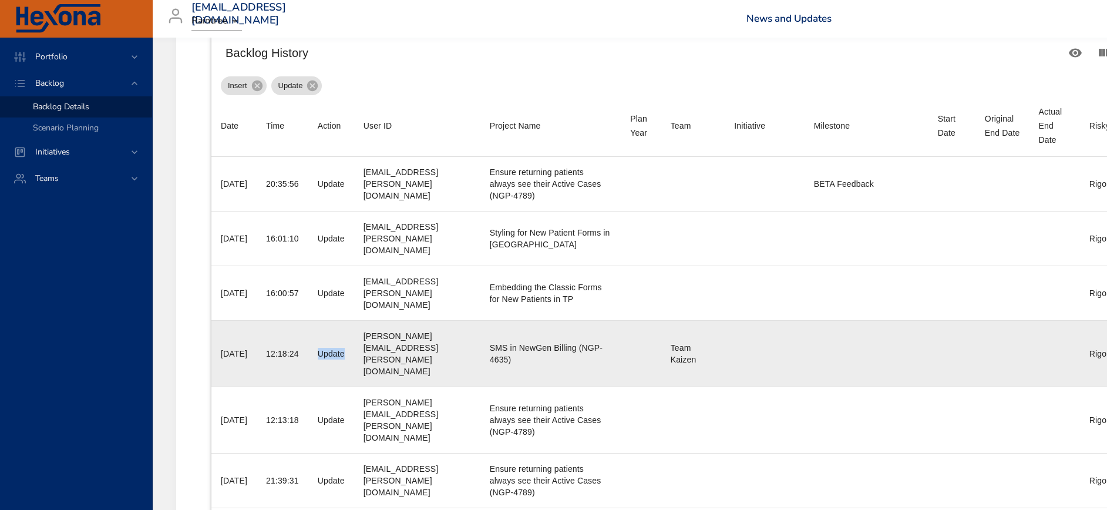
drag, startPoint x: 315, startPoint y: 330, endPoint x: 343, endPoint y: 328, distance: 27.7
click at [343, 328] on td "Action Update" at bounding box center [331, 353] width 46 height 66
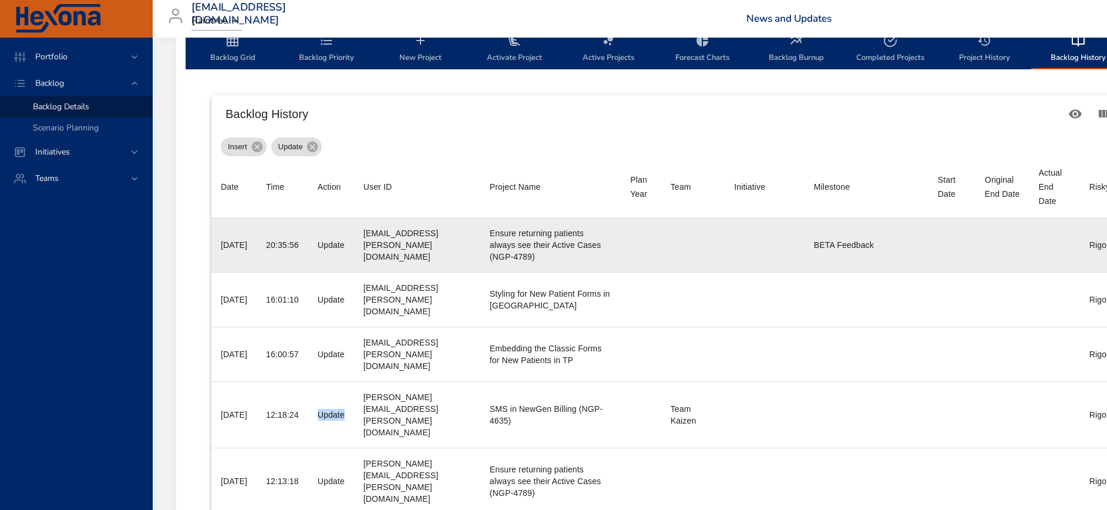
scroll to position [176, 0]
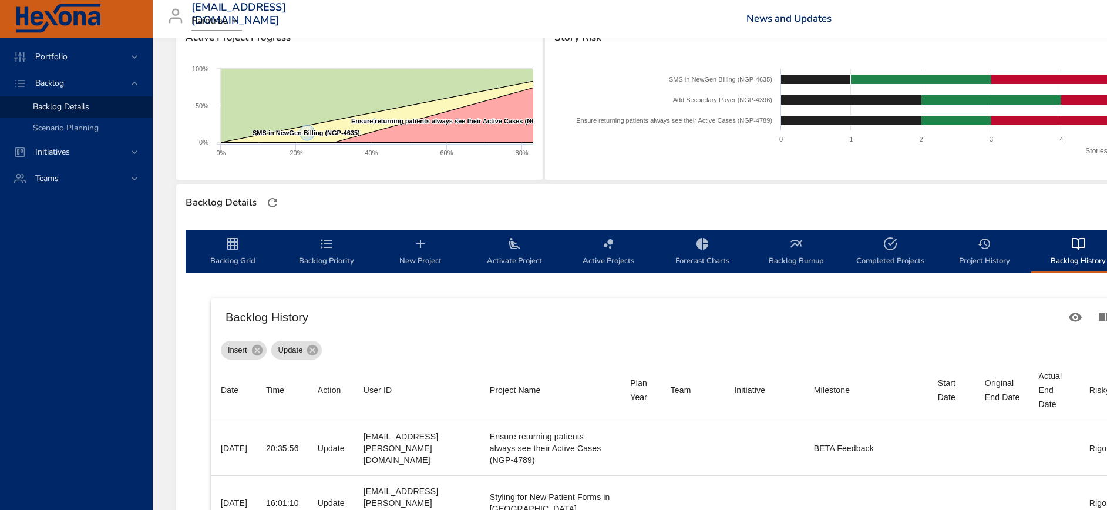
click at [233, 244] on icon "backlog-tab" at bounding box center [233, 244] width 14 height 14
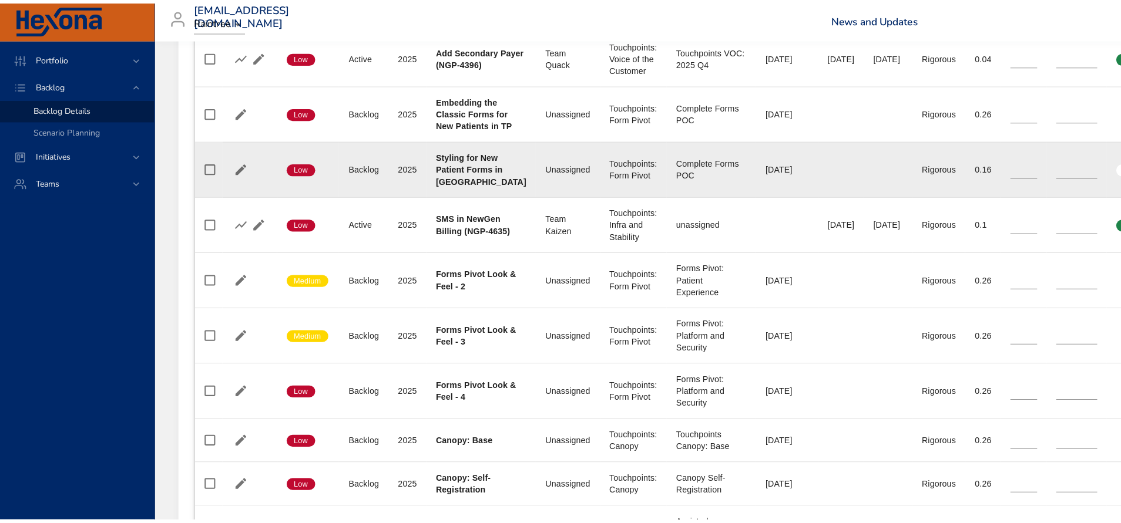
scroll to position [529, 0]
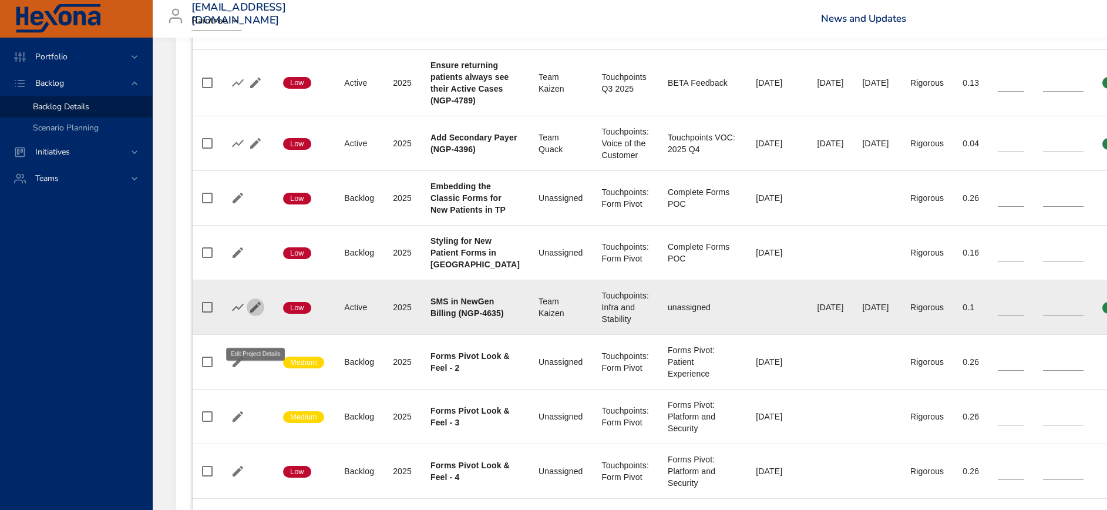
click at [253, 312] on icon "button" at bounding box center [255, 307] width 11 height 11
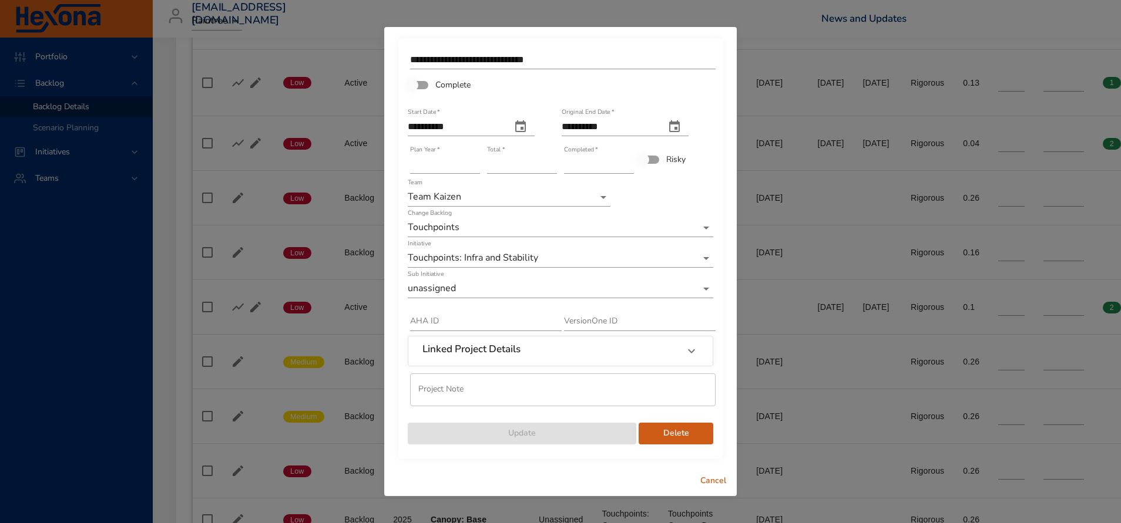
click at [681, 433] on span "Delete" at bounding box center [676, 433] width 56 height 15
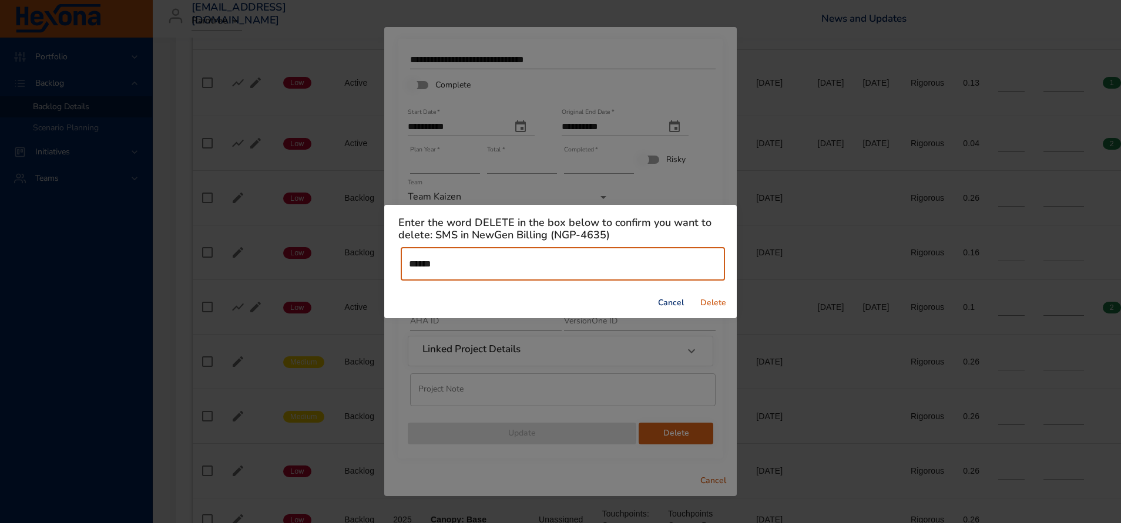
type input "******"
click at [413, 303] on div "Cancel Delete" at bounding box center [560, 303] width 352 height 31
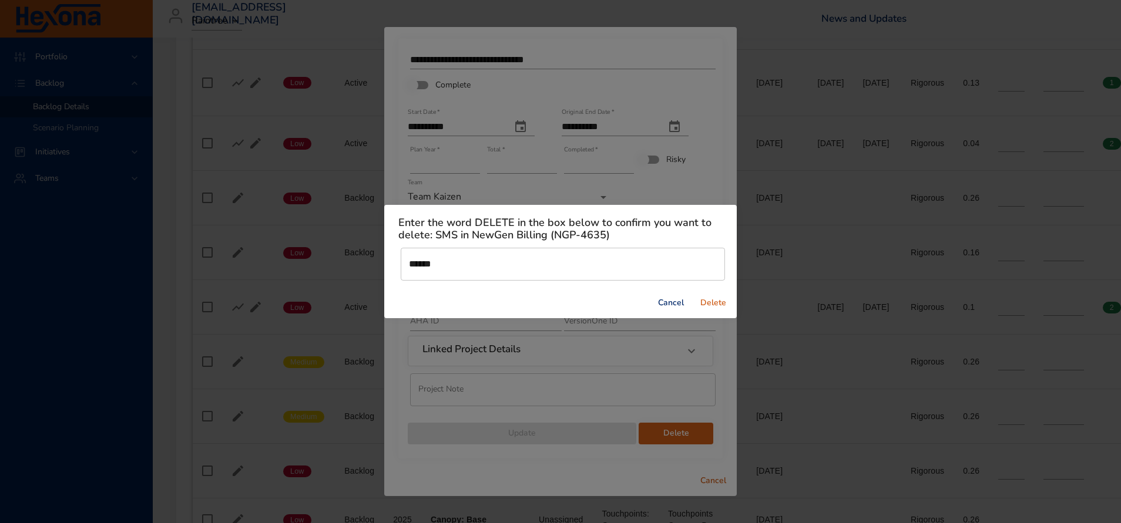
click at [711, 302] on span "Delete" at bounding box center [713, 303] width 28 height 15
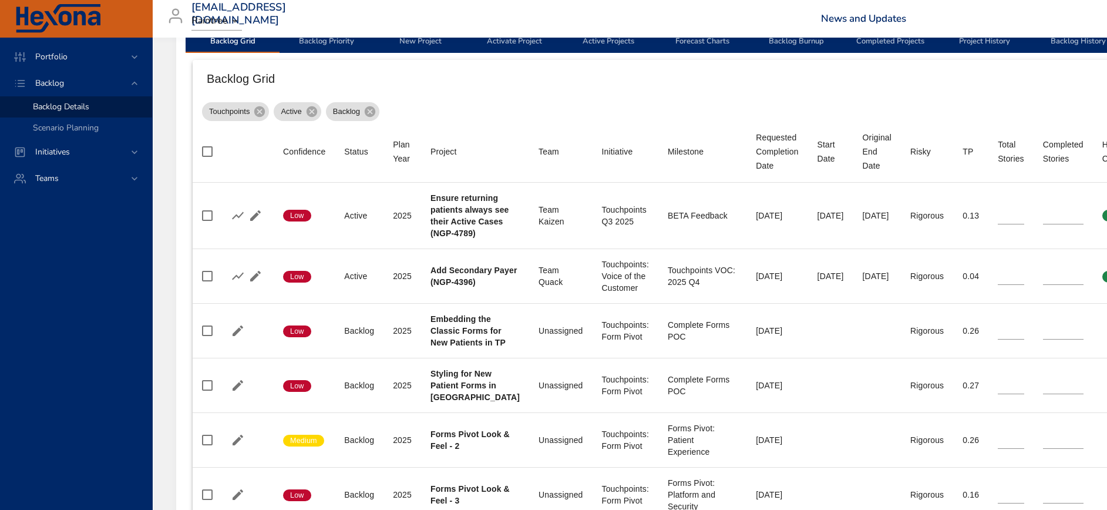
scroll to position [368, 0]
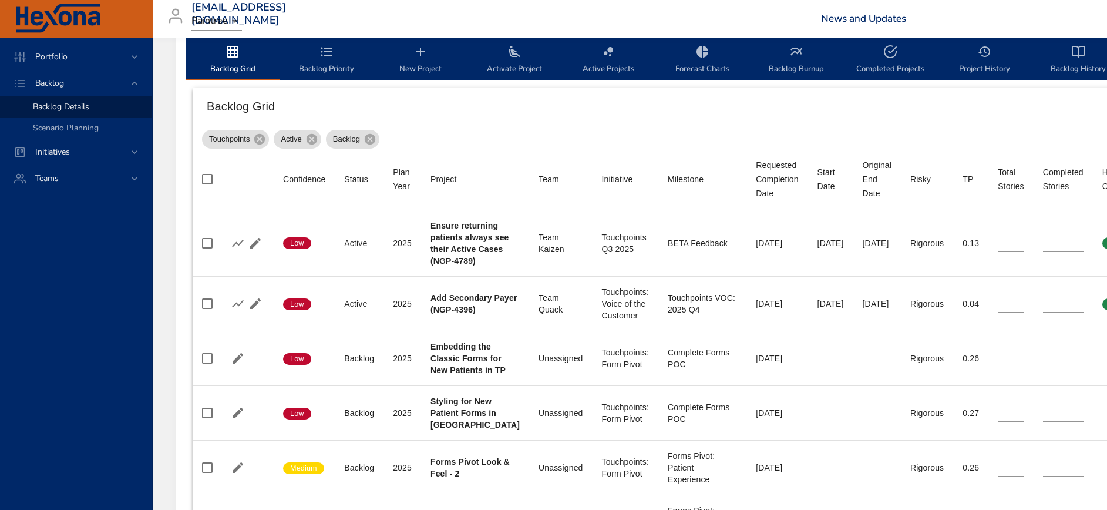
click at [432, 53] on span "New Project" at bounding box center [421, 60] width 80 height 31
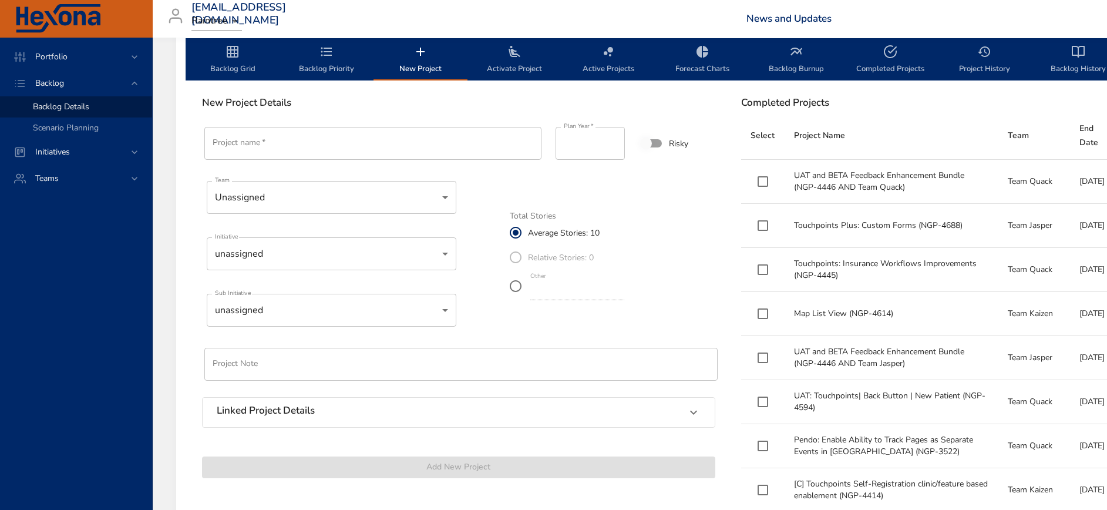
click at [441, 150] on input "Project name   *" at bounding box center [372, 143] width 337 height 33
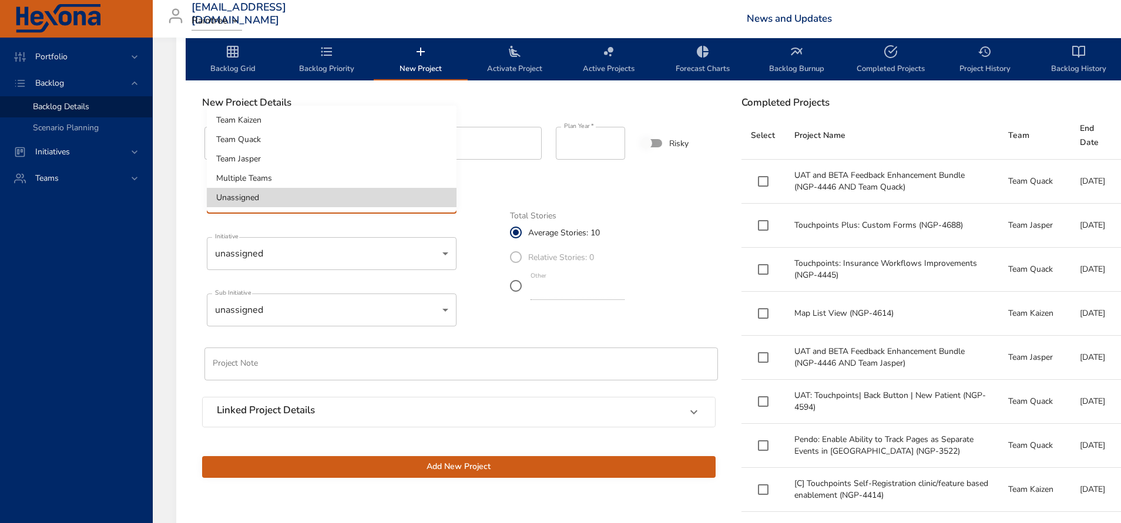
click at [266, 117] on li "Team Kaizen" at bounding box center [332, 119] width 250 height 19
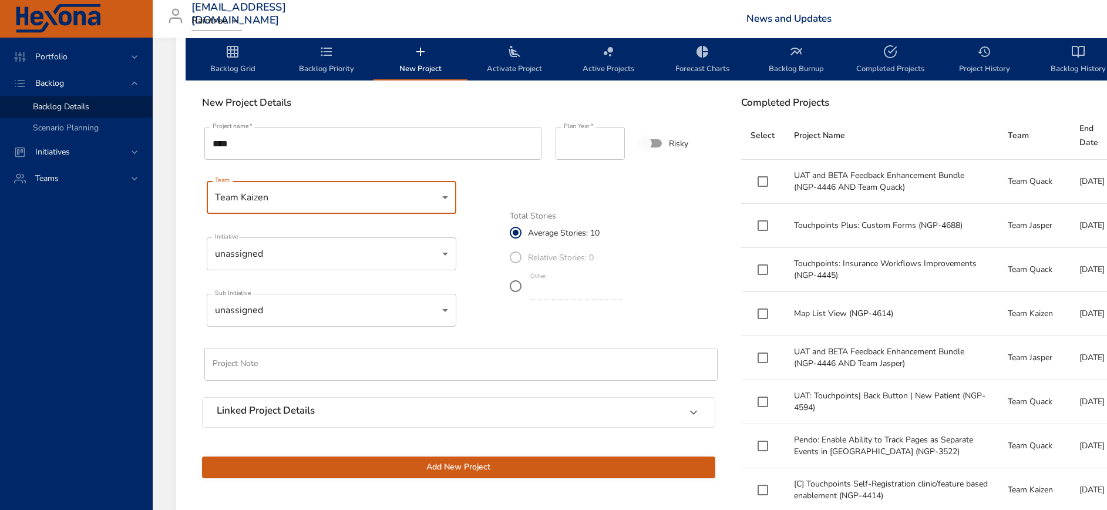
click at [284, 133] on input "***" at bounding box center [372, 143] width 337 height 33
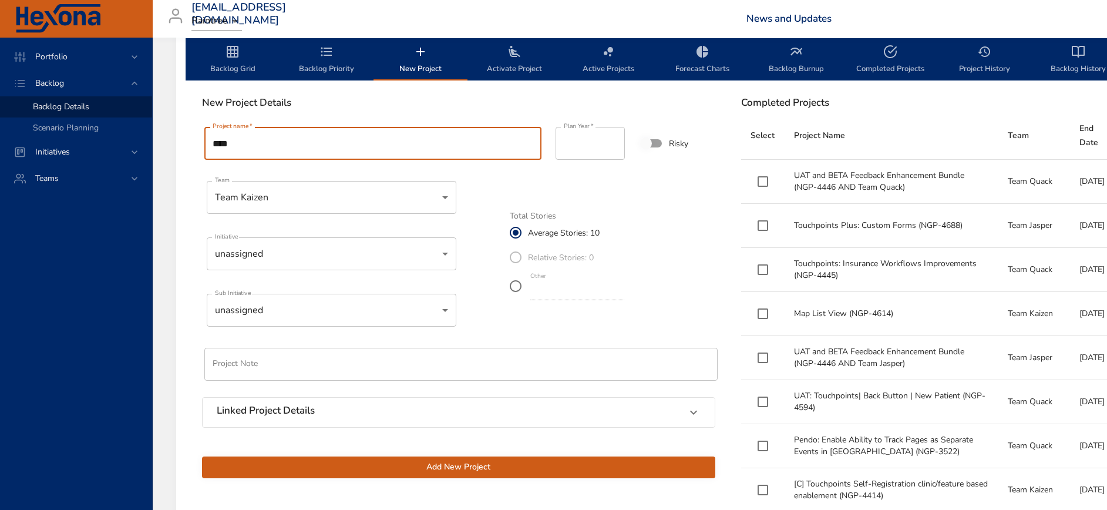
type input "**********"
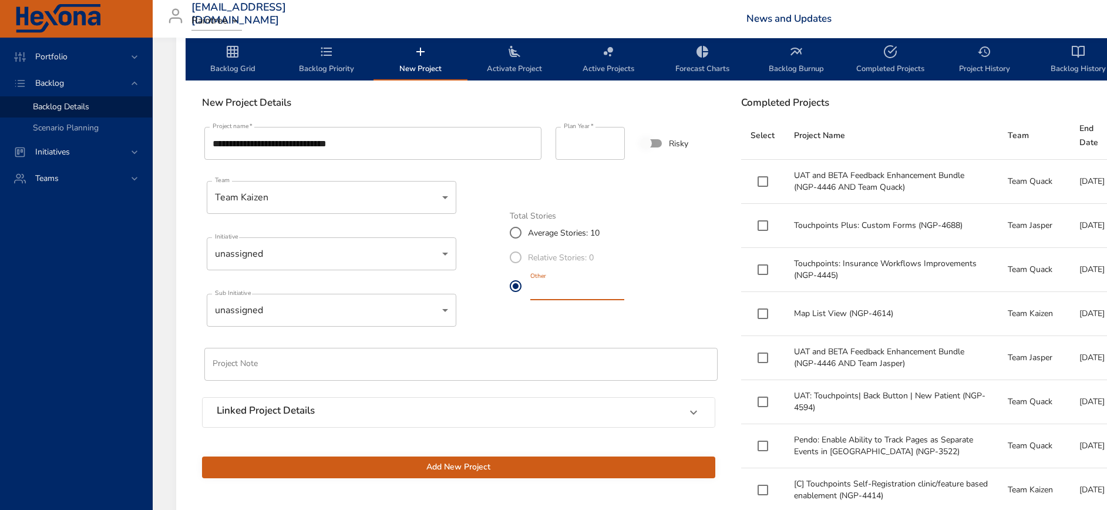
drag, startPoint x: 549, startPoint y: 290, endPoint x: 487, endPoint y: 280, distance: 62.6
click at [487, 280] on div "**********" at bounding box center [458, 301] width 527 height 368
type input "*"
click at [699, 276] on div "Total Stories Average Stories: 10 Relative Stories: 0 Other *" at bounding box center [613, 257] width 206 height 90
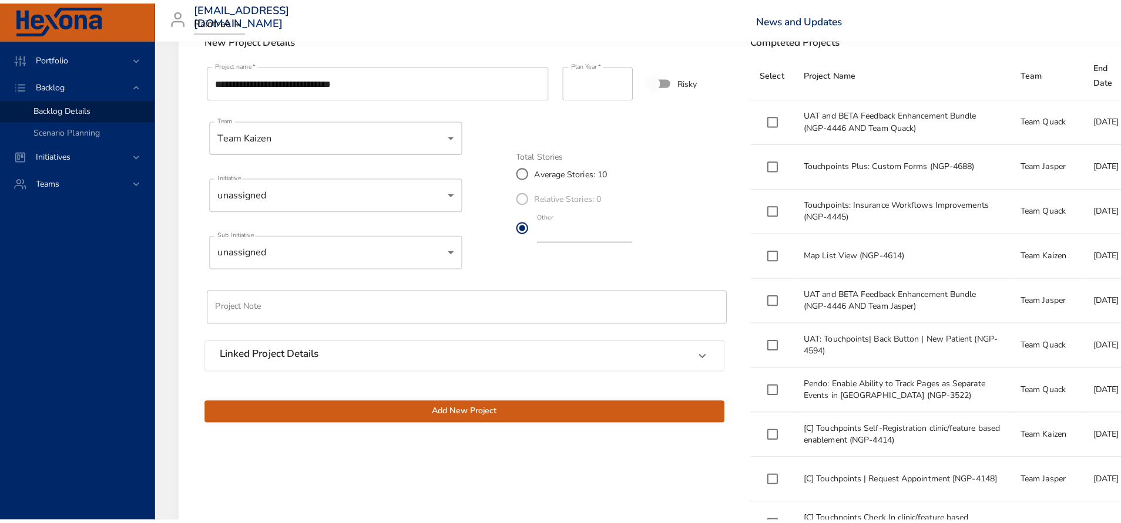
scroll to position [456, 0]
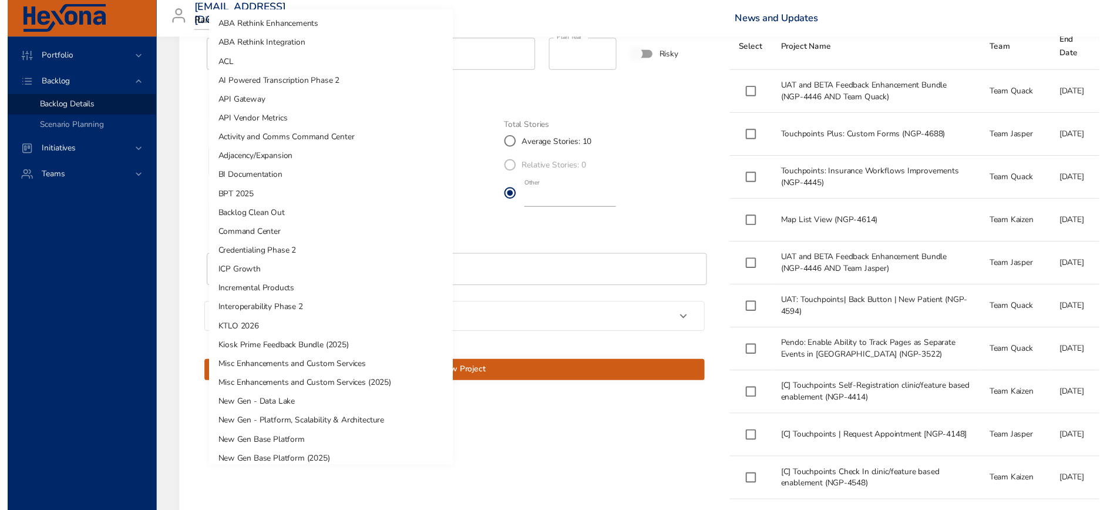
scroll to position [647, 0]
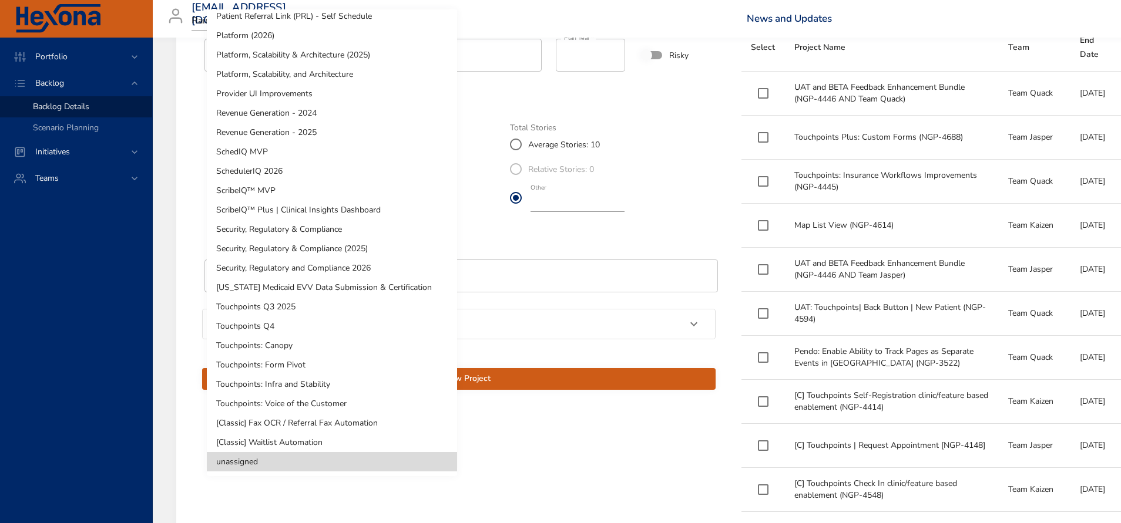
click at [342, 382] on li "Touchpoints: Infra and Stability" at bounding box center [332, 384] width 250 height 19
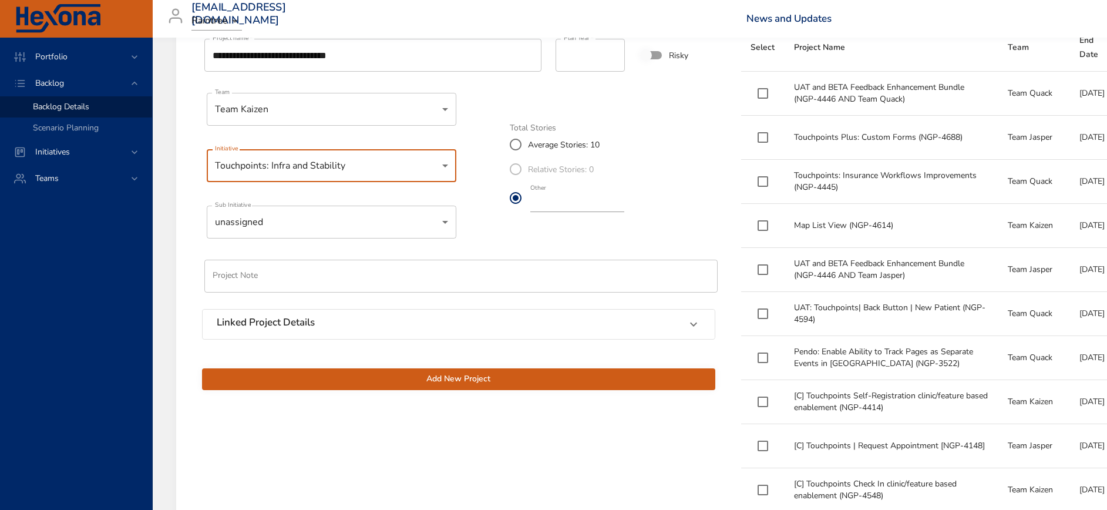
click at [336, 317] on div "Linked Project Details" at bounding box center [448, 324] width 463 height 15
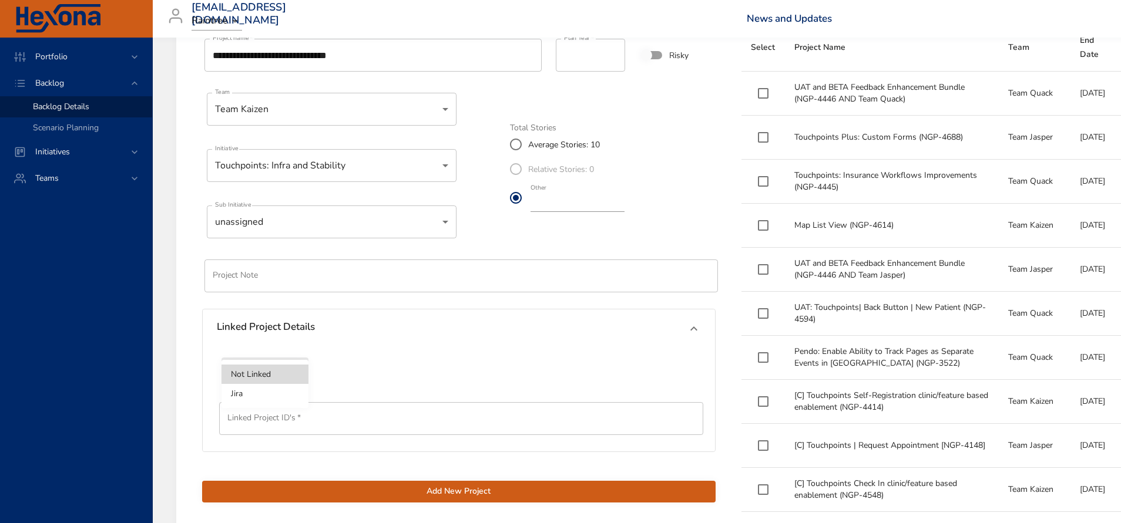
click at [261, 393] on li "Jira" at bounding box center [264, 393] width 87 height 19
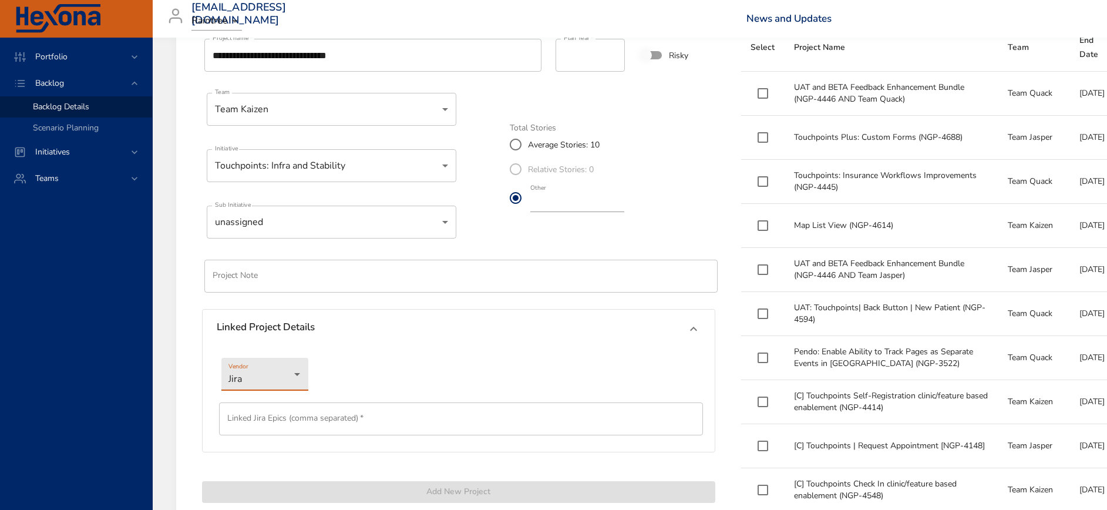
click at [265, 416] on input "text" at bounding box center [461, 418] width 484 height 33
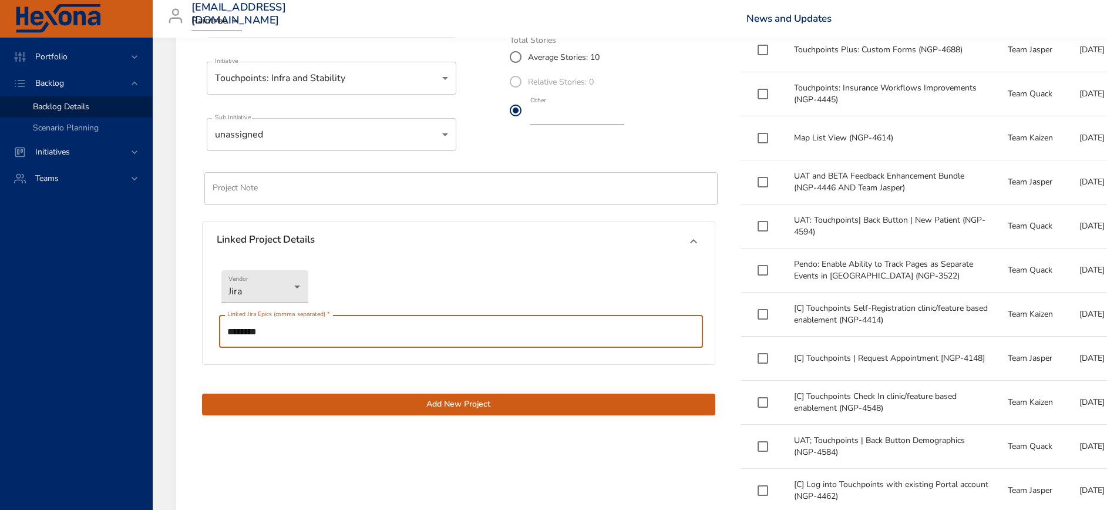
scroll to position [544, 0]
type input "********"
click at [478, 413] on button "Add New Project" at bounding box center [458, 404] width 513 height 22
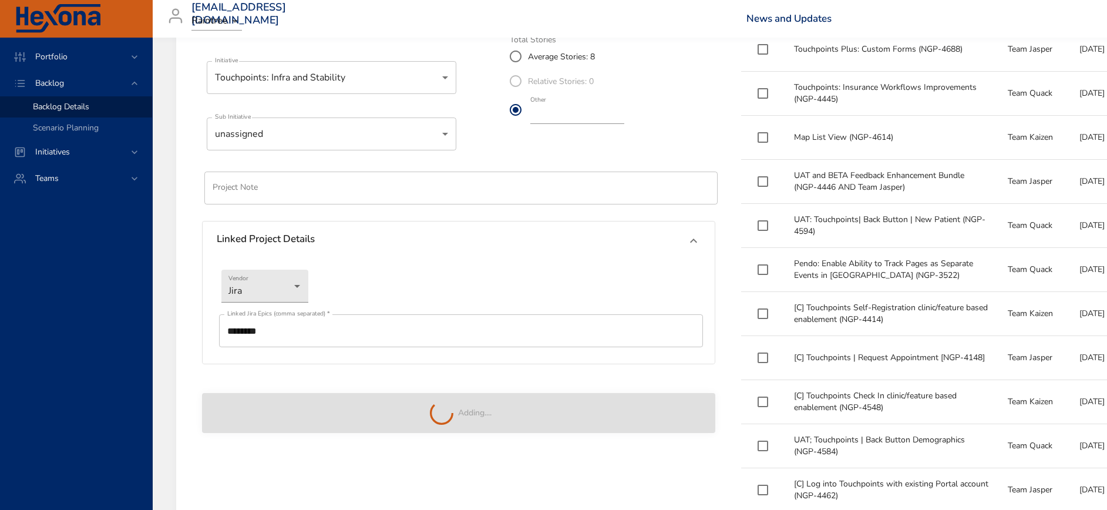
type input "**"
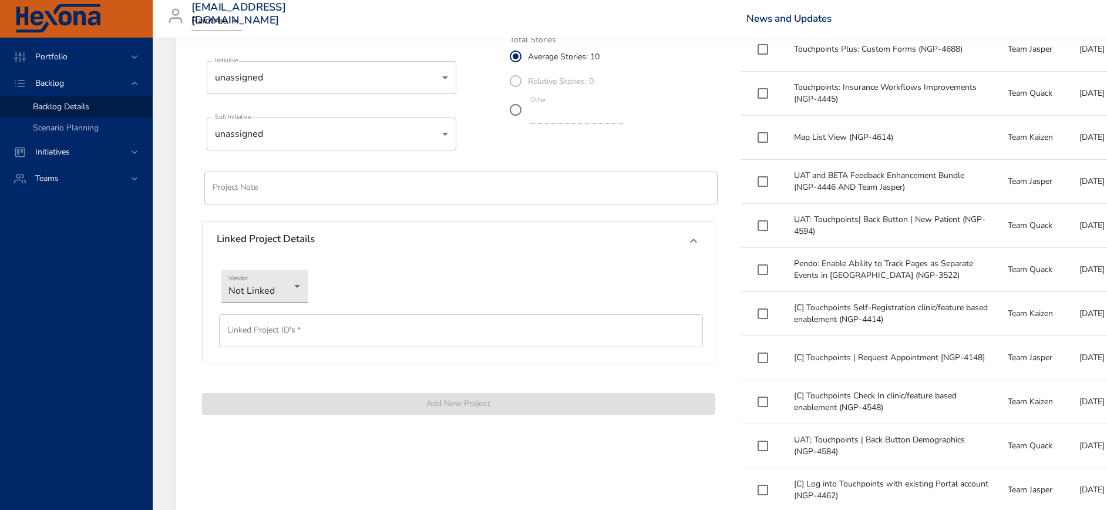
scroll to position [368, 0]
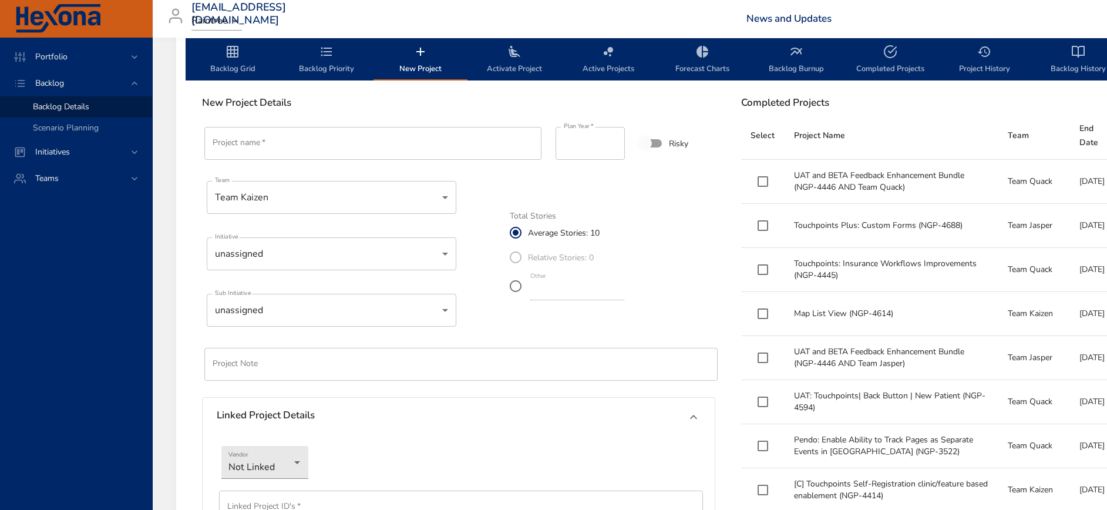
click at [240, 52] on span "Backlog Grid" at bounding box center [233, 60] width 80 height 31
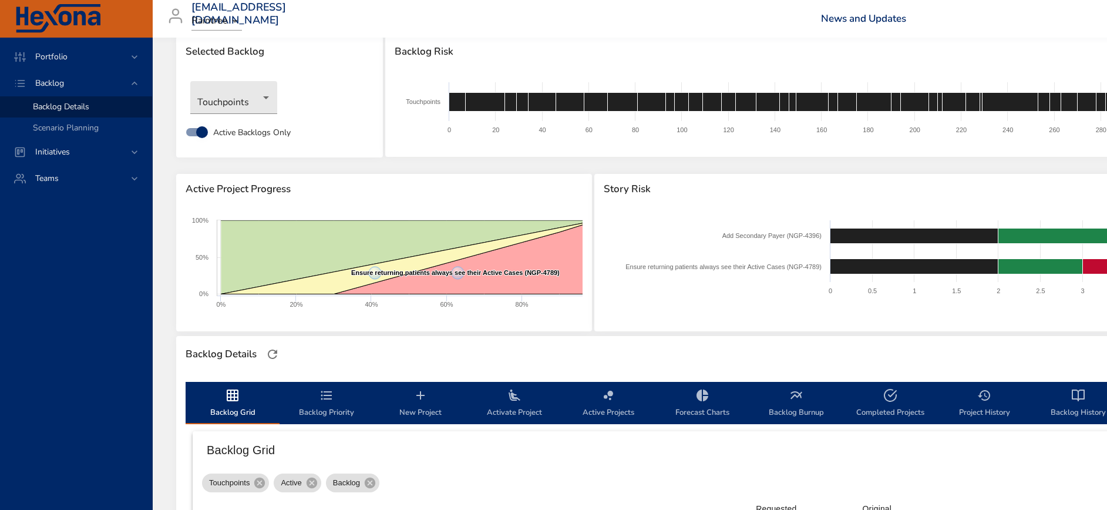
scroll to position [0, 0]
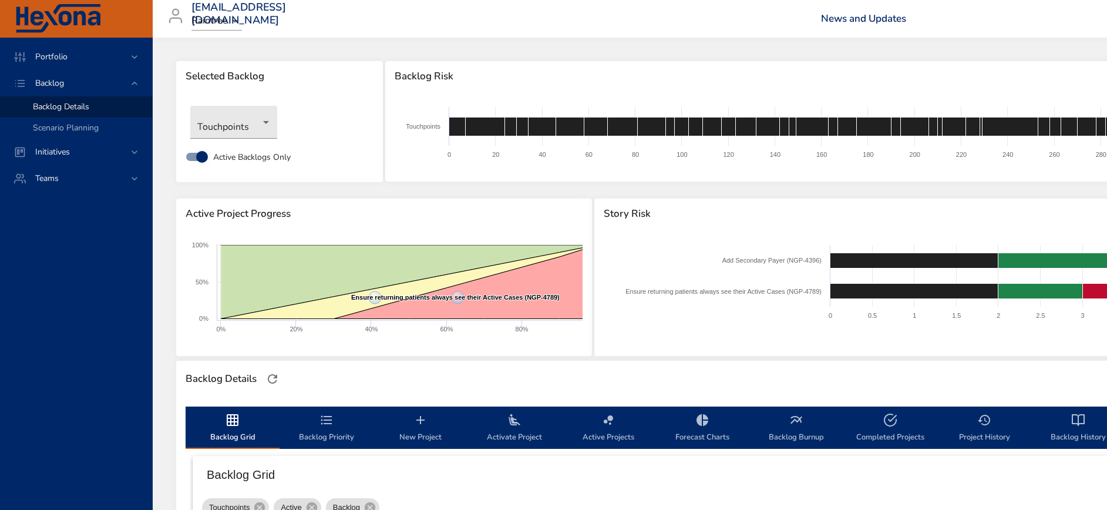
click at [328, 423] on icon "backlog-tab" at bounding box center [326, 419] width 11 height 9
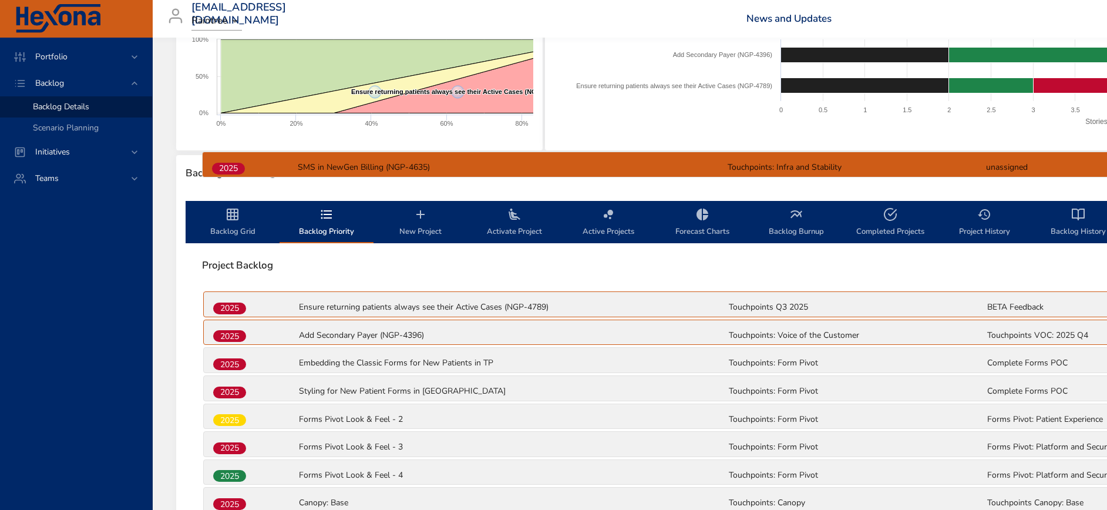
scroll to position [205, 0]
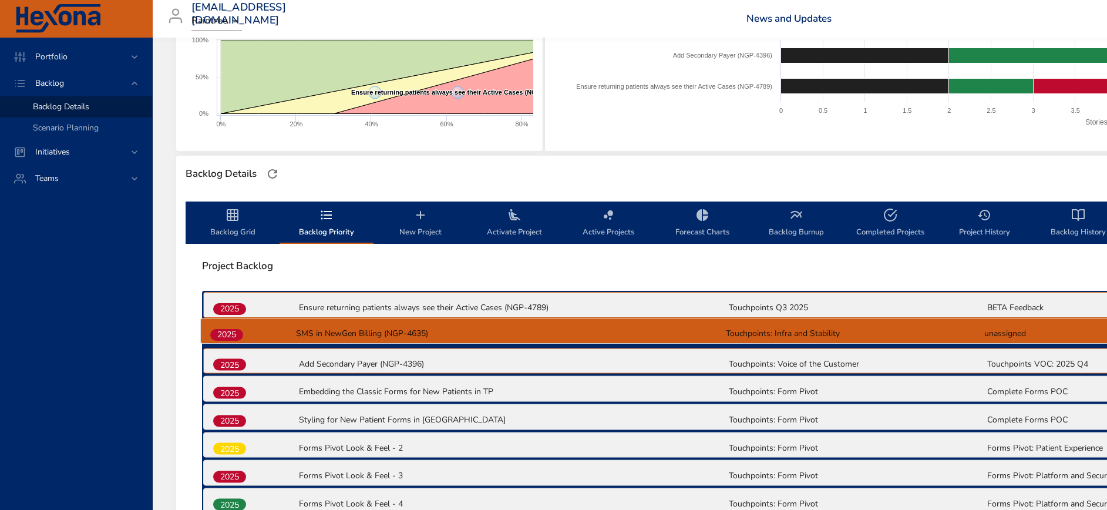
drag, startPoint x: 233, startPoint y: 383, endPoint x: 230, endPoint y: 324, distance: 60.0
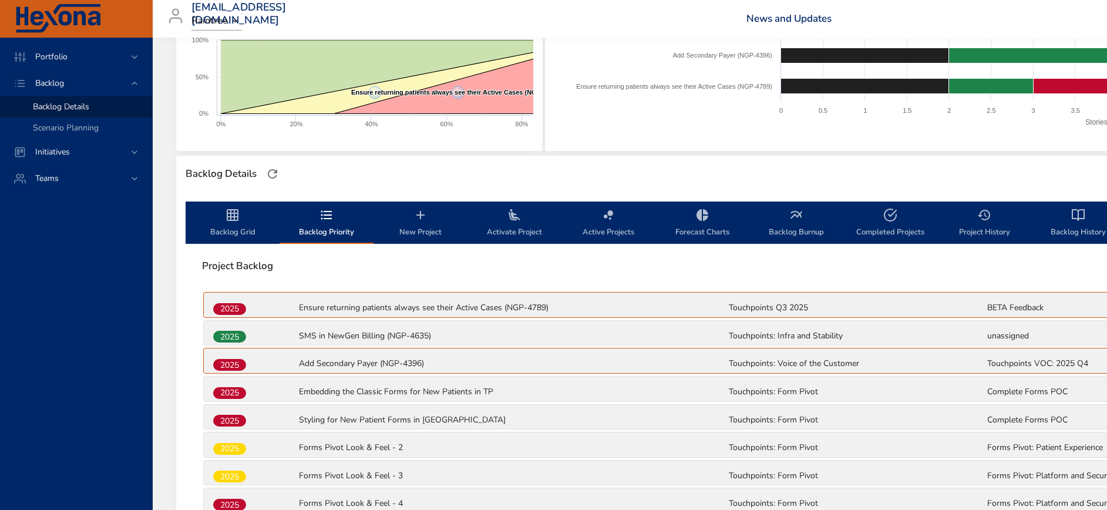
click at [231, 209] on icon "backlog-tab" at bounding box center [233, 215] width 12 height 12
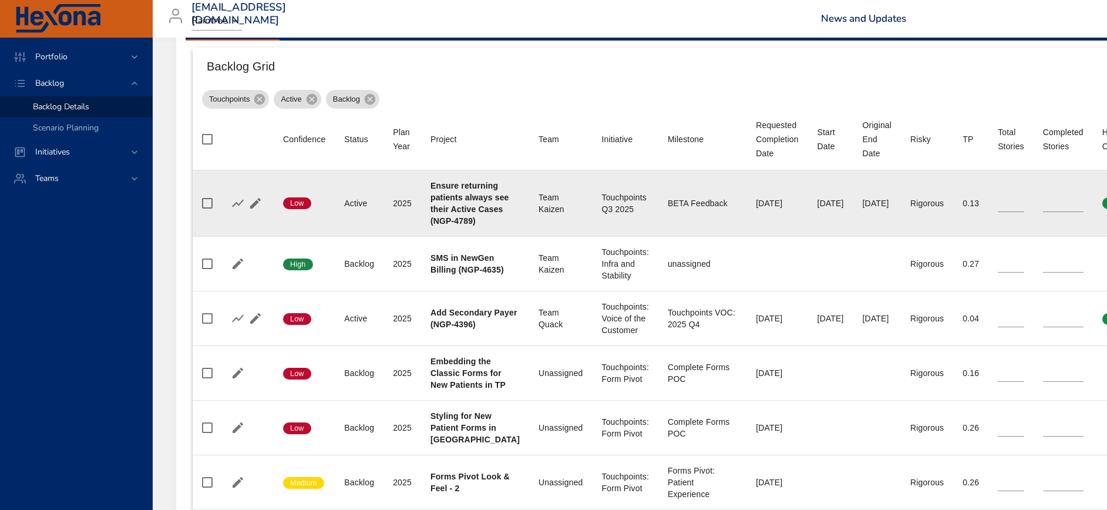
scroll to position [381, 0]
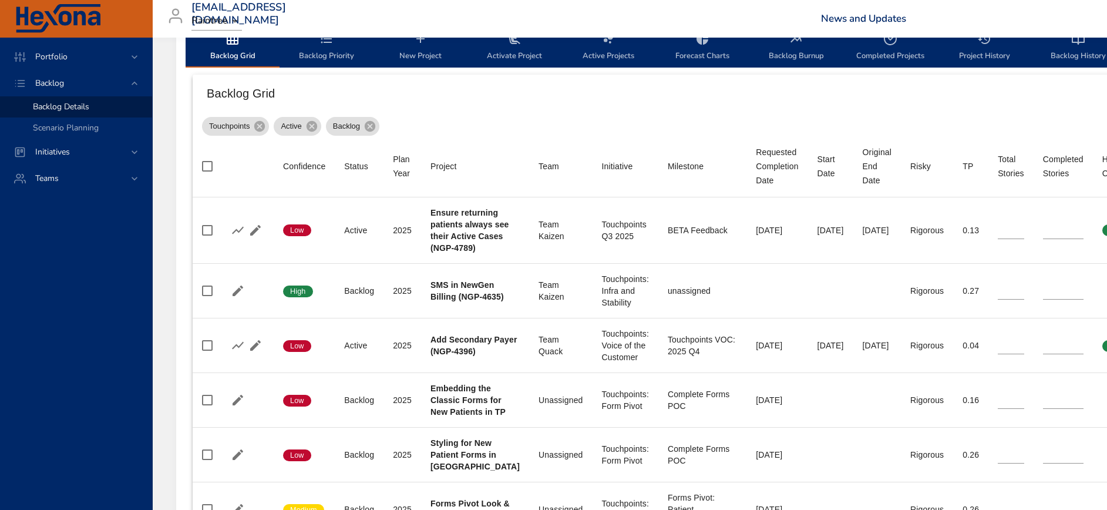
click at [321, 49] on span "Backlog Priority" at bounding box center [327, 47] width 80 height 31
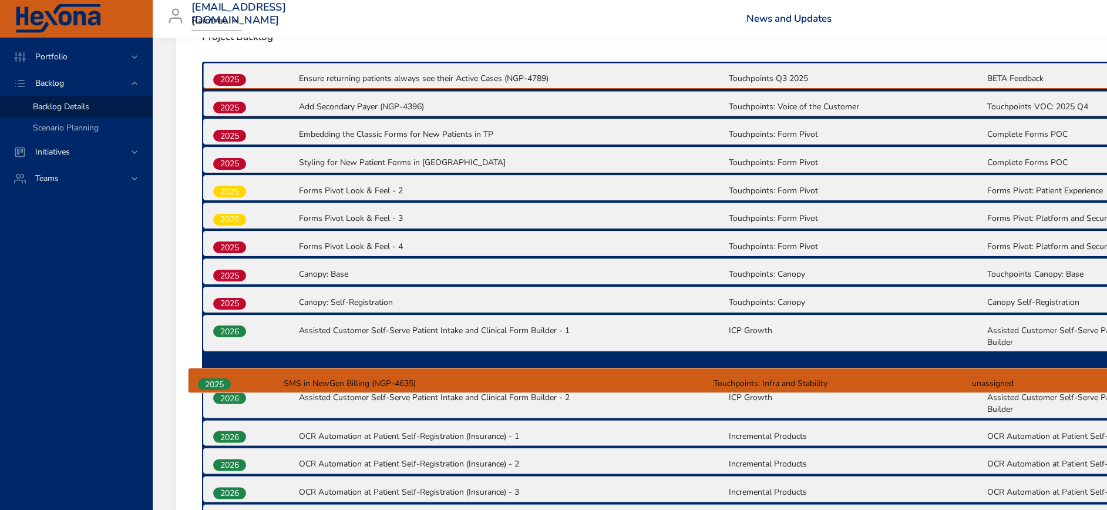
scroll to position [438, 0]
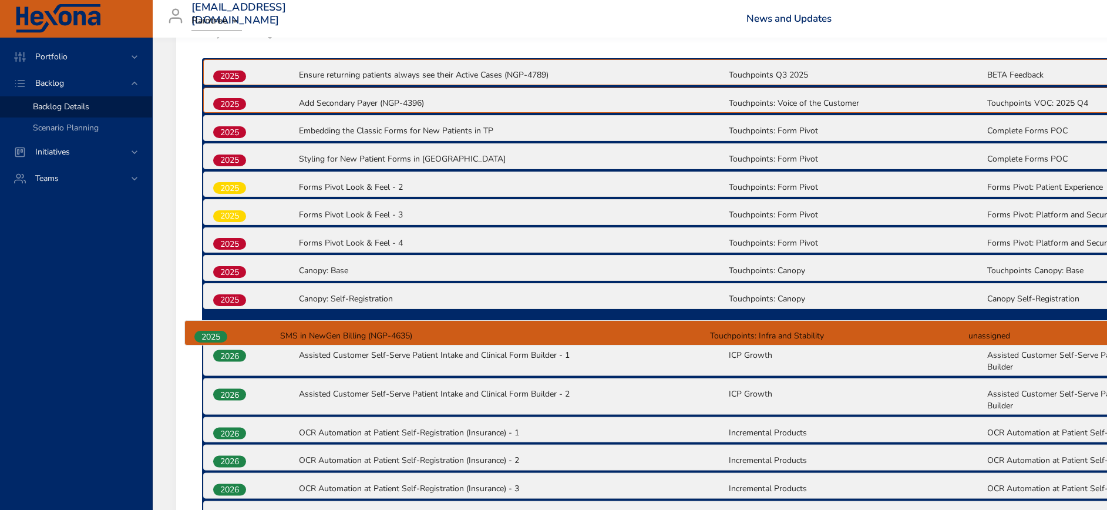
drag, startPoint x: 233, startPoint y: 156, endPoint x: 213, endPoint y: 336, distance: 180.8
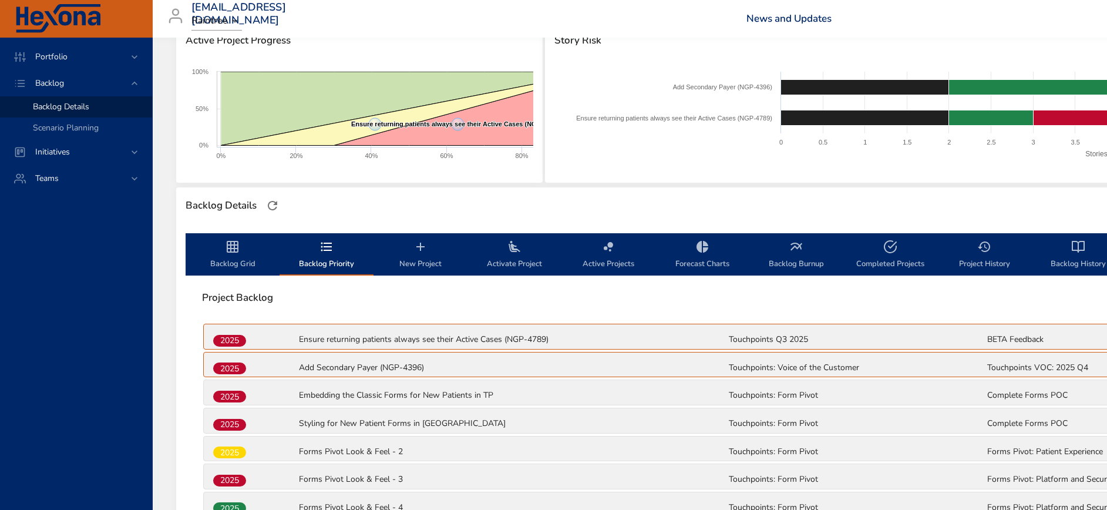
scroll to position [0, 0]
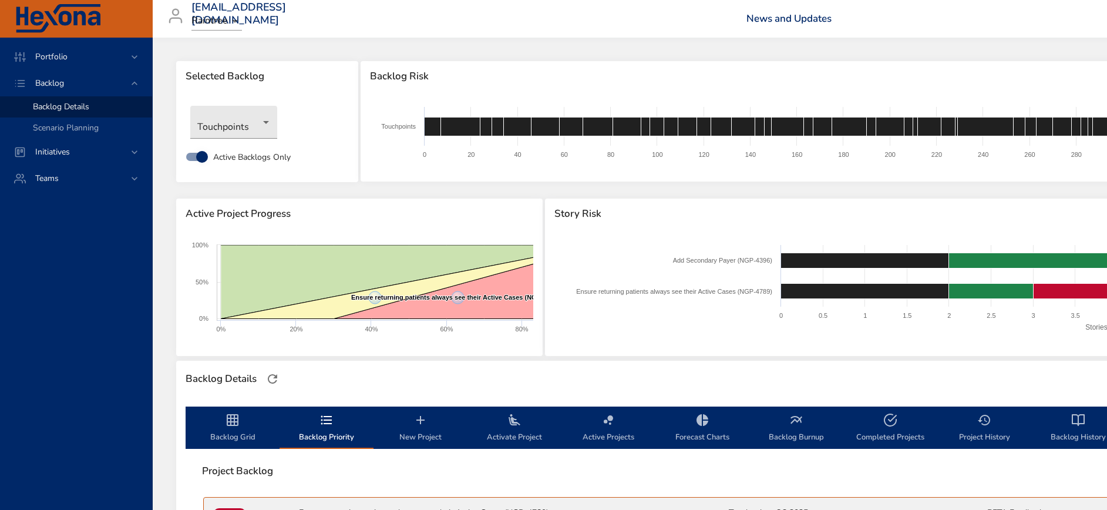
click at [230, 430] on span "Backlog Grid" at bounding box center [233, 428] width 80 height 31
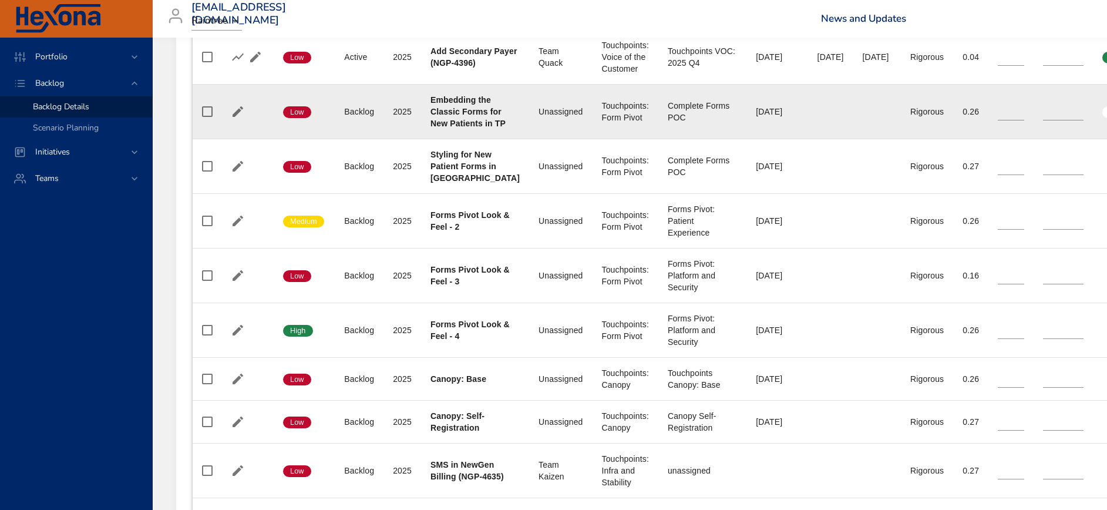
scroll to position [705, 0]
